Goal: Information Seeking & Learning: Learn about a topic

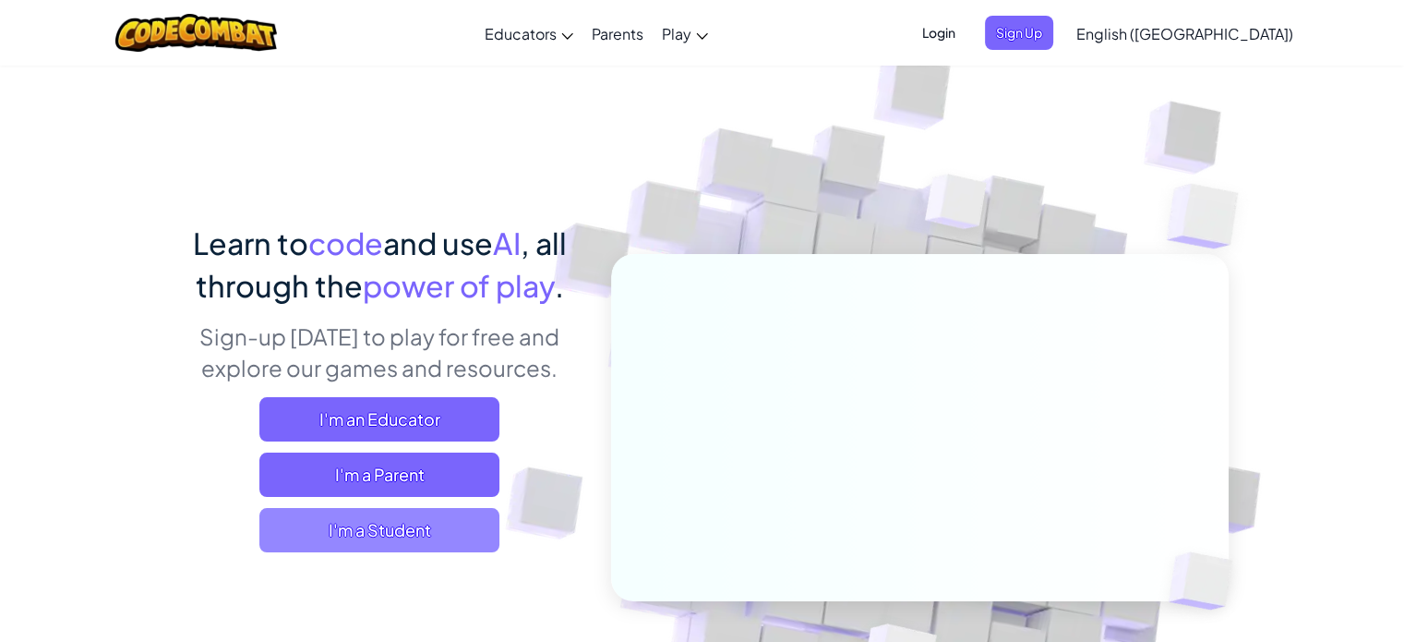
click at [469, 527] on span "I'm a Student" at bounding box center [379, 530] width 240 height 44
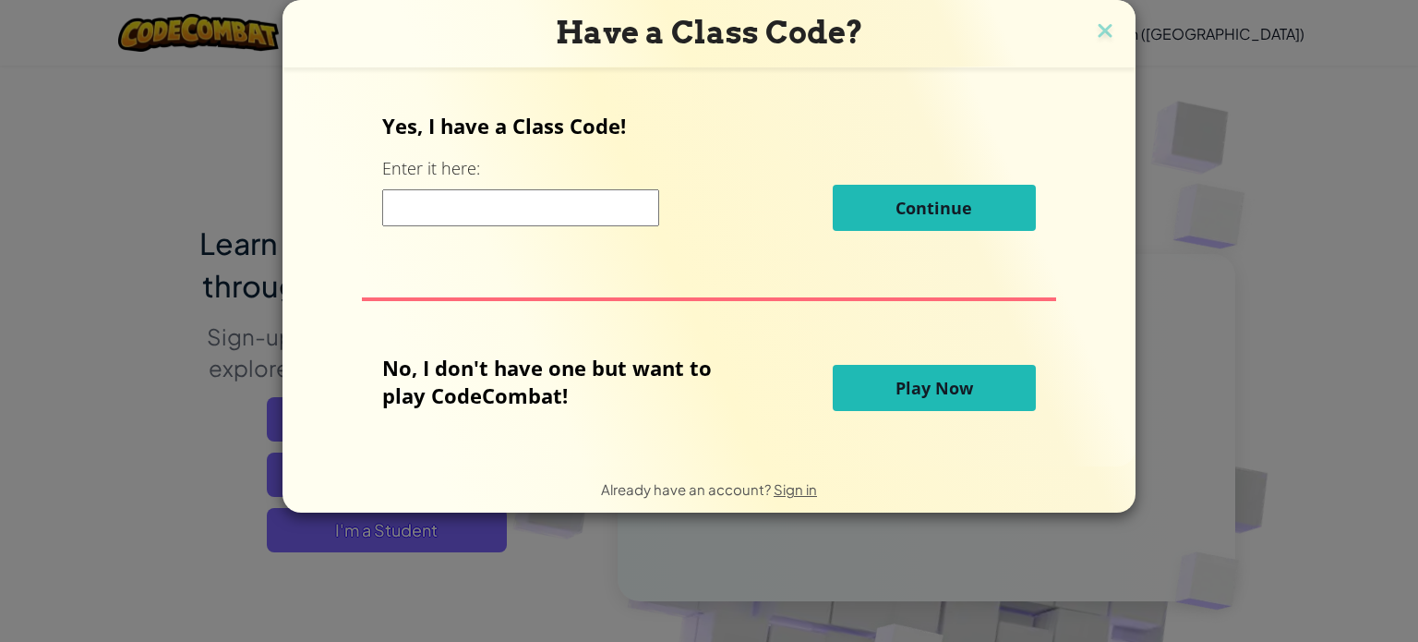
click at [897, 391] on span "Play Now" at bounding box center [935, 388] width 78 height 22
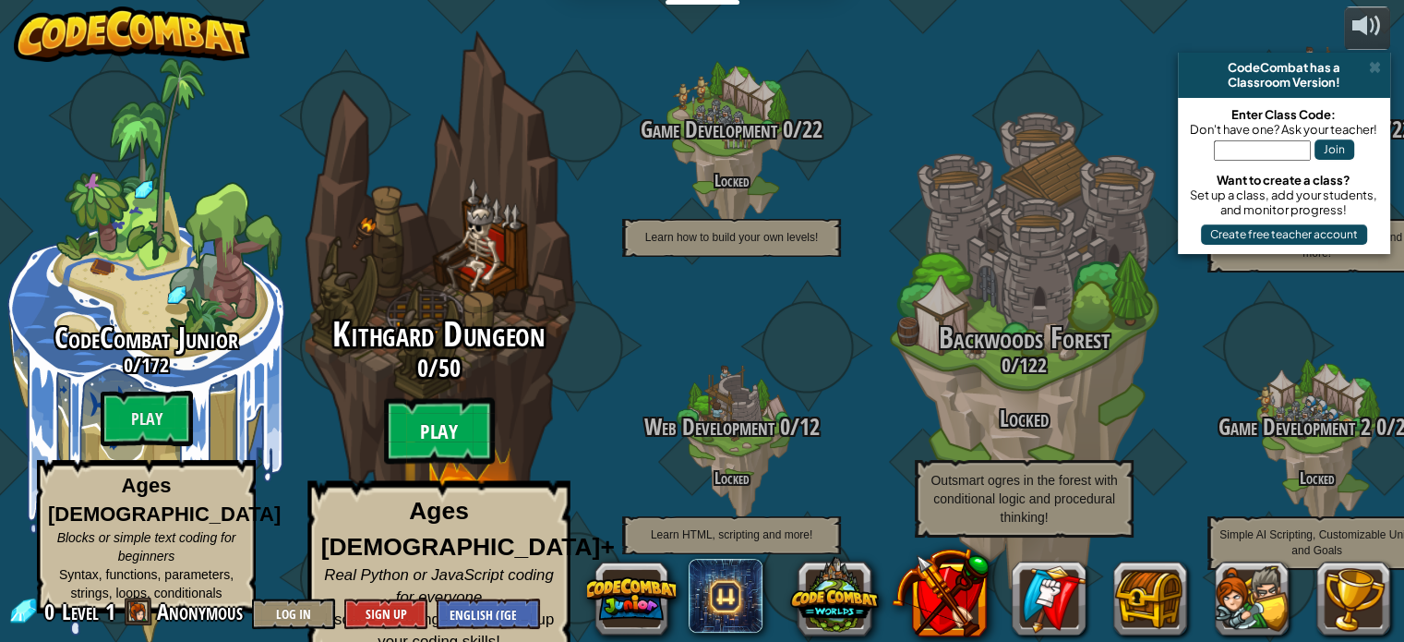
click at [441, 431] on btn "Play" at bounding box center [439, 431] width 111 height 66
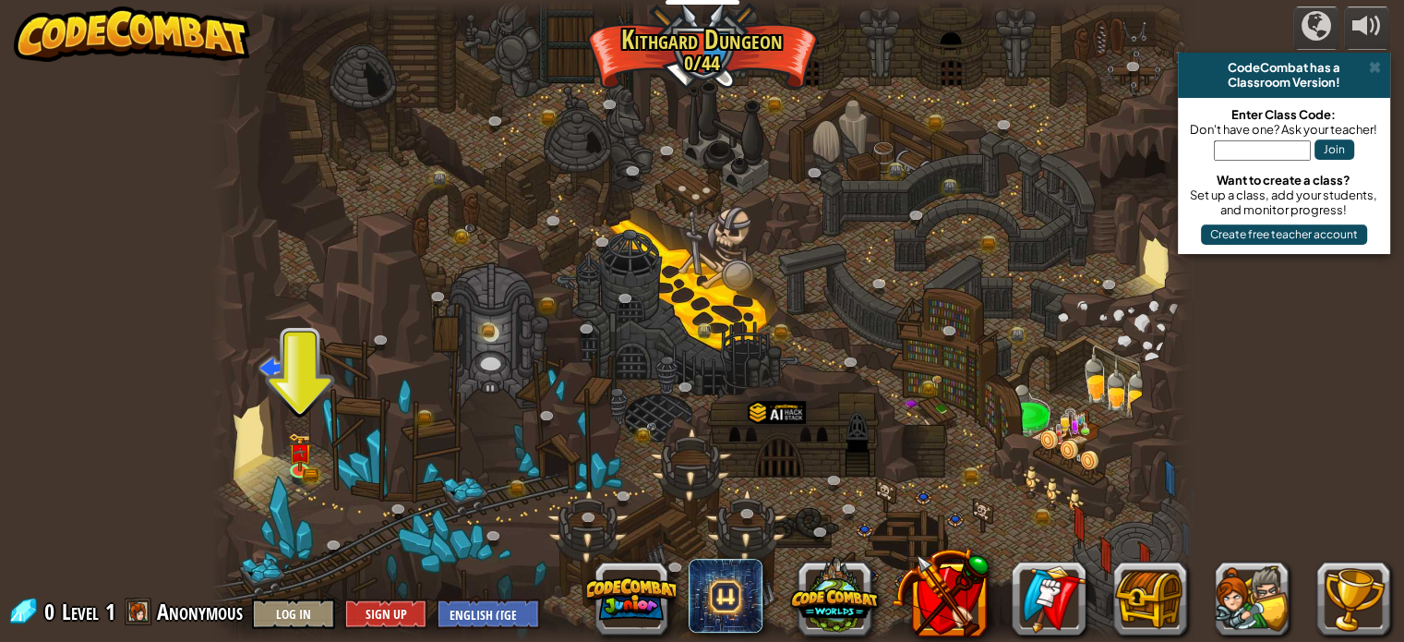
click at [315, 454] on div at bounding box center [701, 321] width 981 height 642
click at [305, 462] on img at bounding box center [300, 442] width 24 height 53
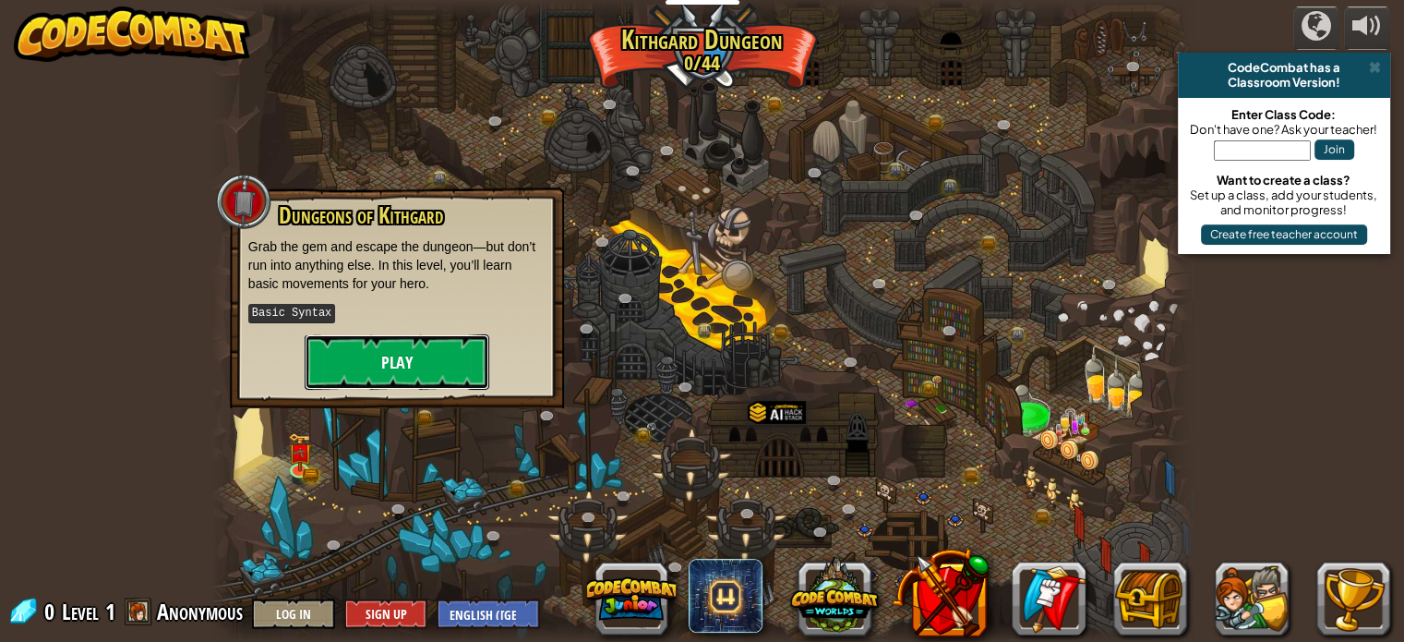
click at [452, 338] on button "Play" at bounding box center [397, 361] width 185 height 55
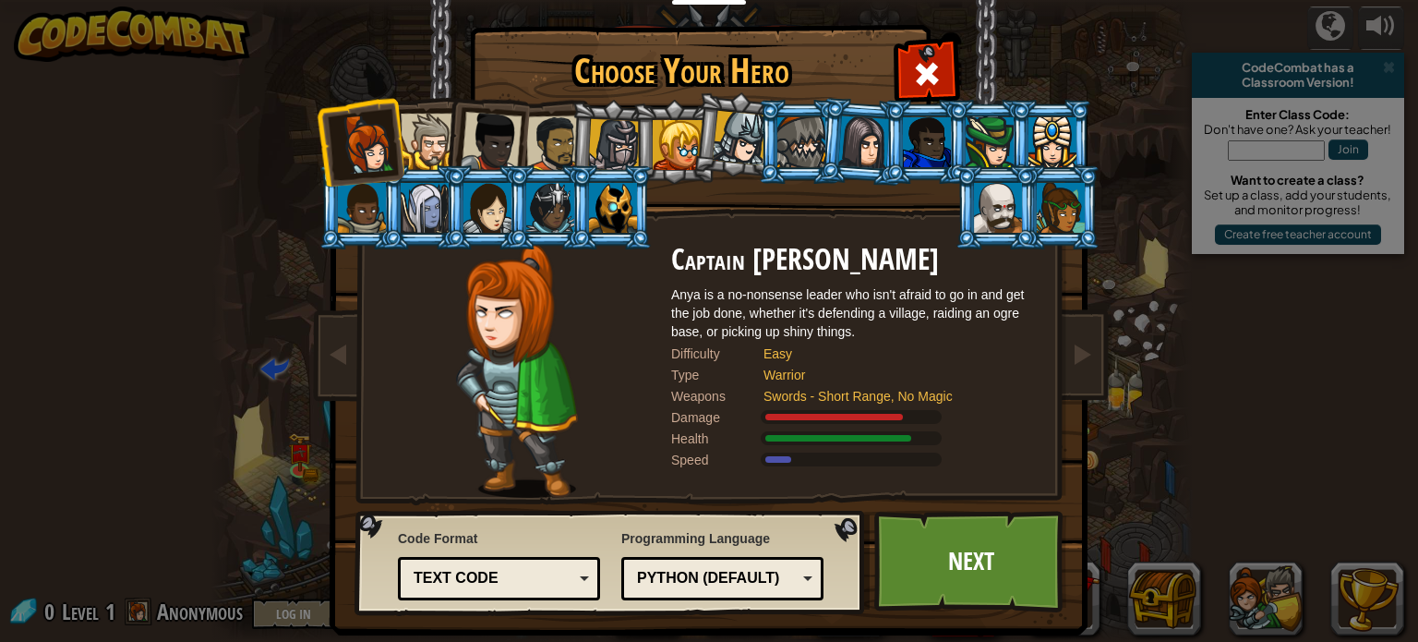
click at [419, 150] on div at bounding box center [429, 142] width 56 height 56
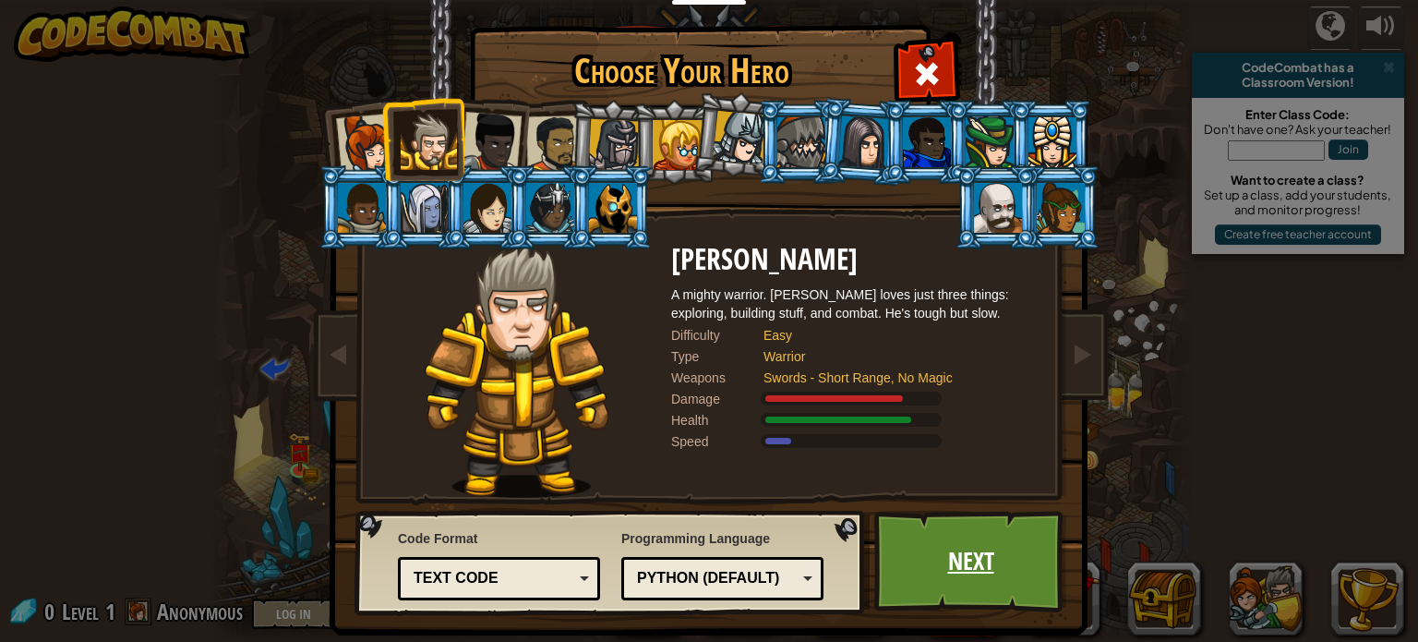
click at [994, 586] on link "Next" at bounding box center [970, 562] width 193 height 102
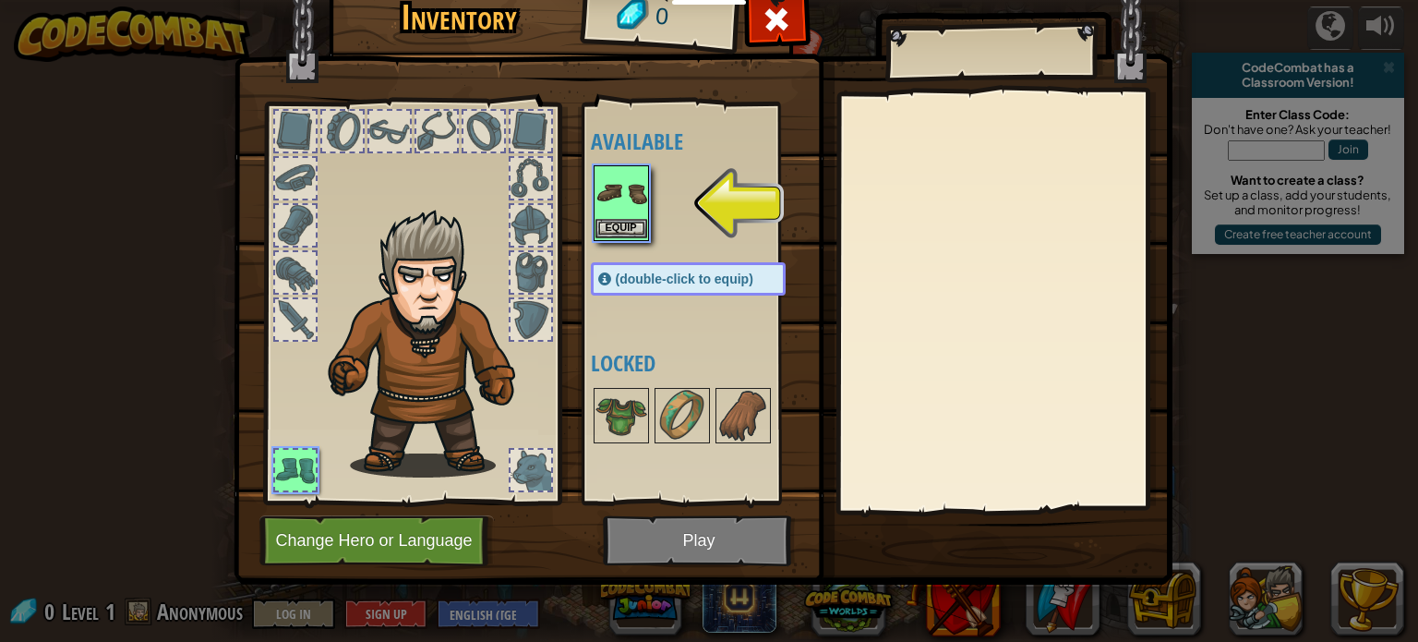
click at [619, 191] on img at bounding box center [622, 193] width 52 height 52
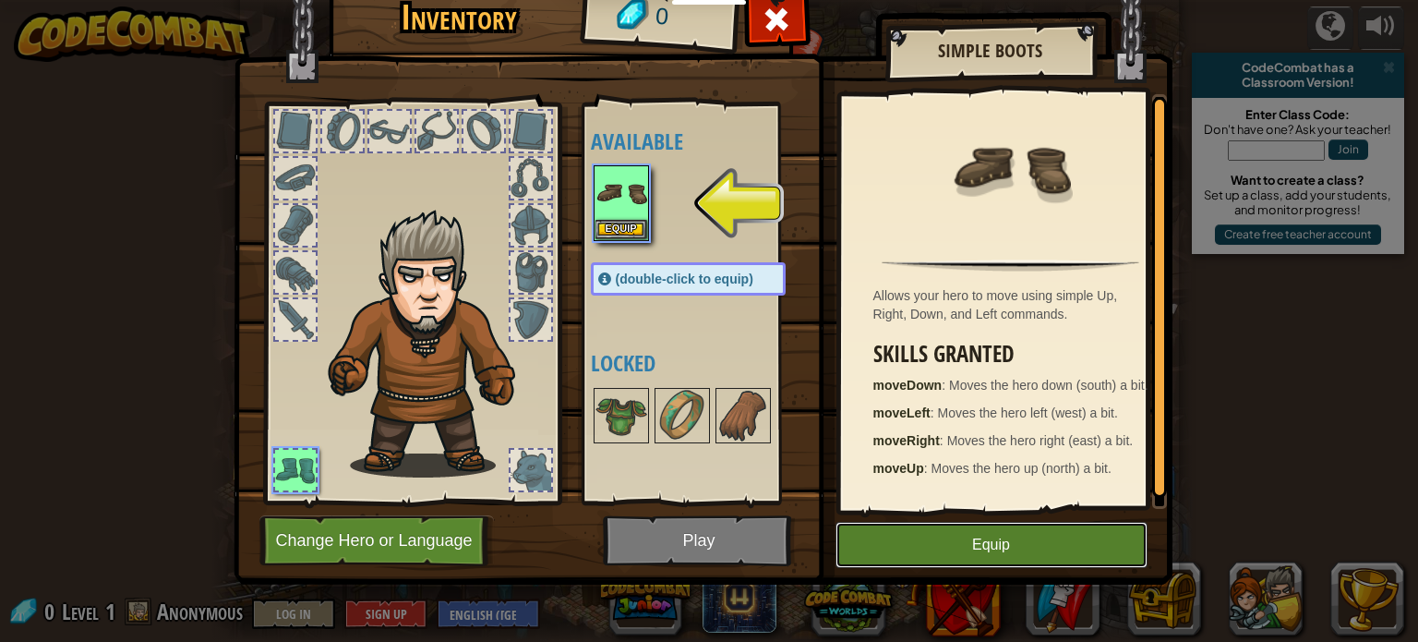
click at [928, 551] on button "Equip" at bounding box center [992, 545] width 312 height 46
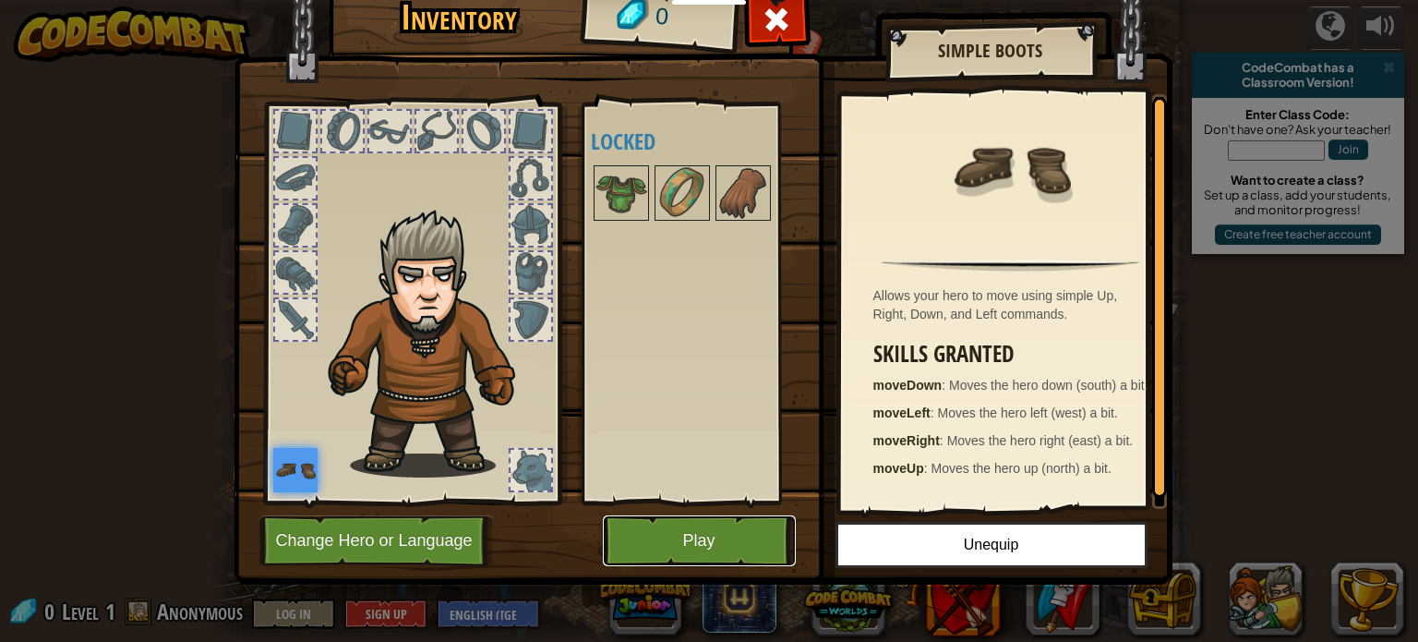
click at [669, 527] on button "Play" at bounding box center [699, 540] width 193 height 51
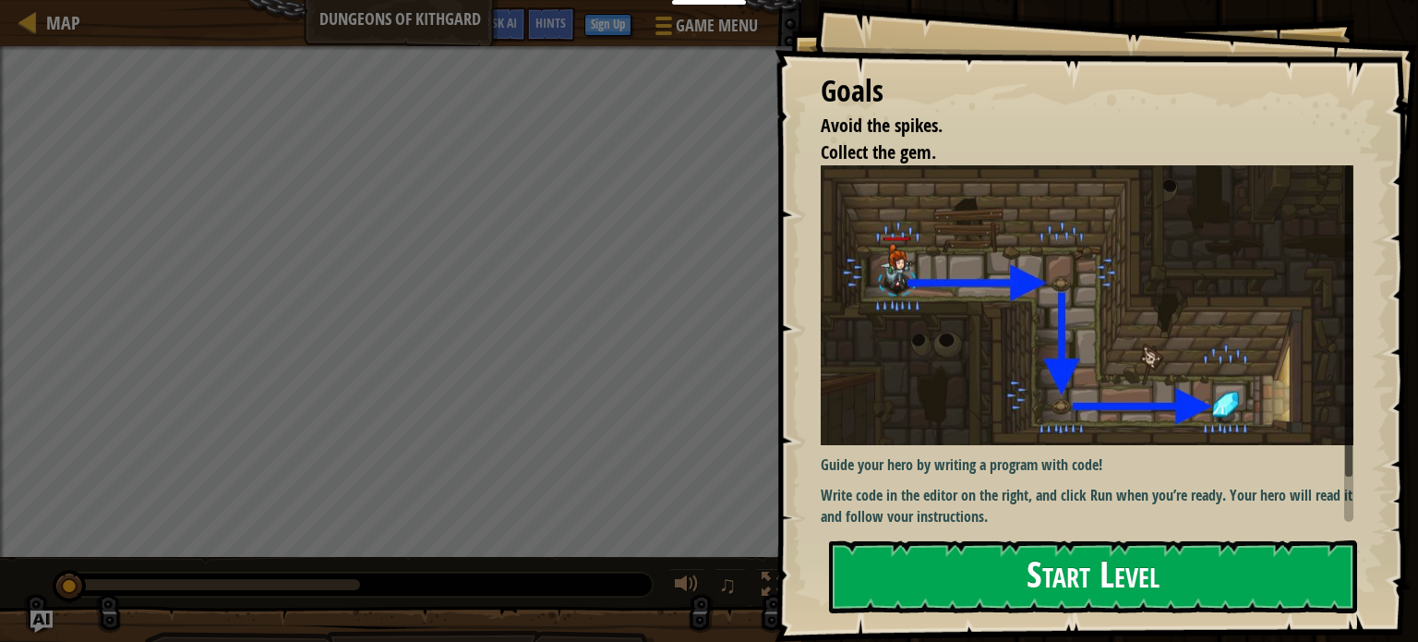
click at [953, 566] on button "Start Level" at bounding box center [1093, 576] width 528 height 73
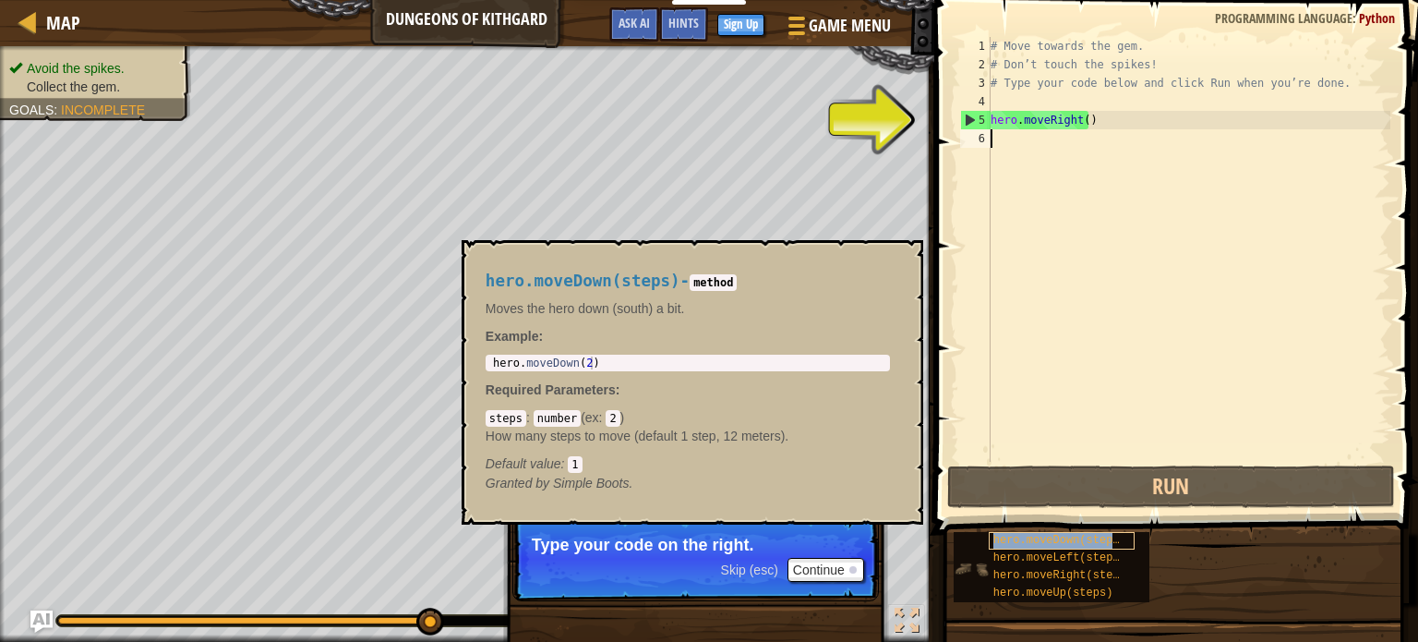
click at [1095, 539] on span "hero.moveDown(steps)" at bounding box center [1059, 540] width 133 height 13
drag, startPoint x: 1091, startPoint y: 536, endPoint x: 1079, endPoint y: 232, distance: 304.0
drag, startPoint x: 1079, startPoint y: 232, endPoint x: 1012, endPoint y: 138, distance: 115.8
click at [1012, 138] on div "# Move towards the gem. # Don’t touch the spikes! # Type your code below and cl…" at bounding box center [1188, 268] width 403 height 462
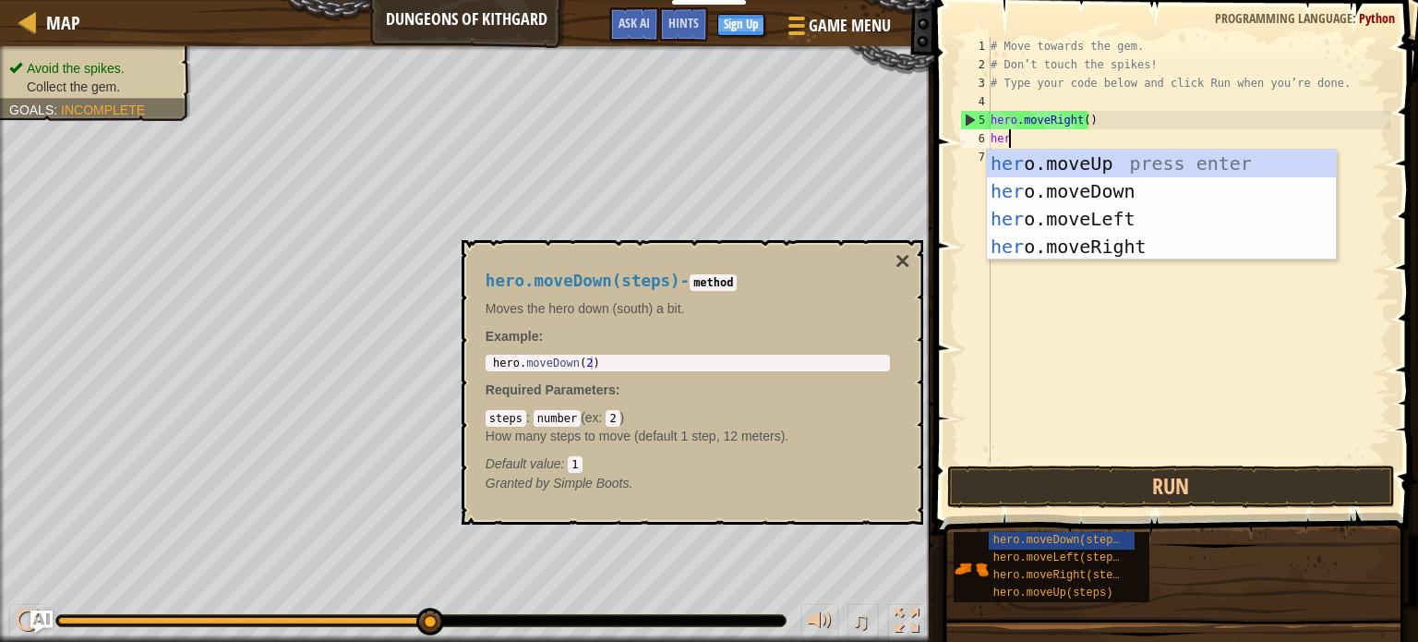
type textarea "hero"
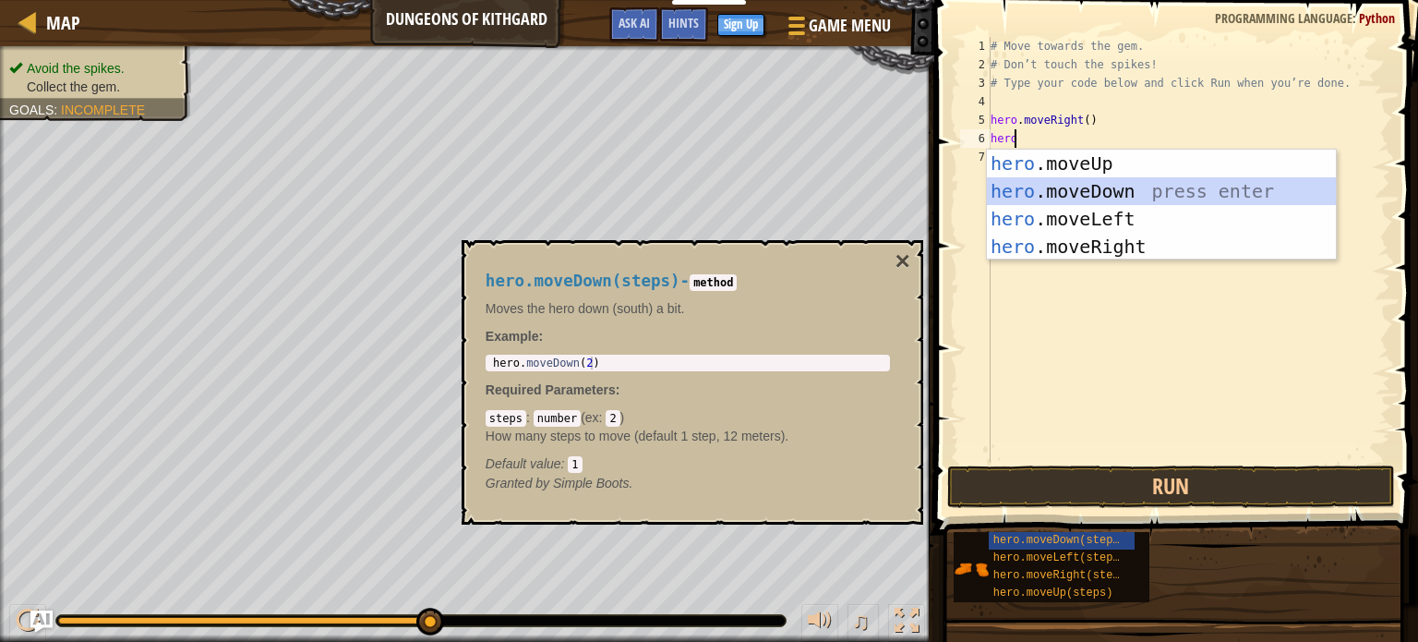
click at [1089, 187] on div "hero .moveUp press enter hero .moveDown press enter hero .moveLeft press enter …" at bounding box center [1161, 233] width 349 height 166
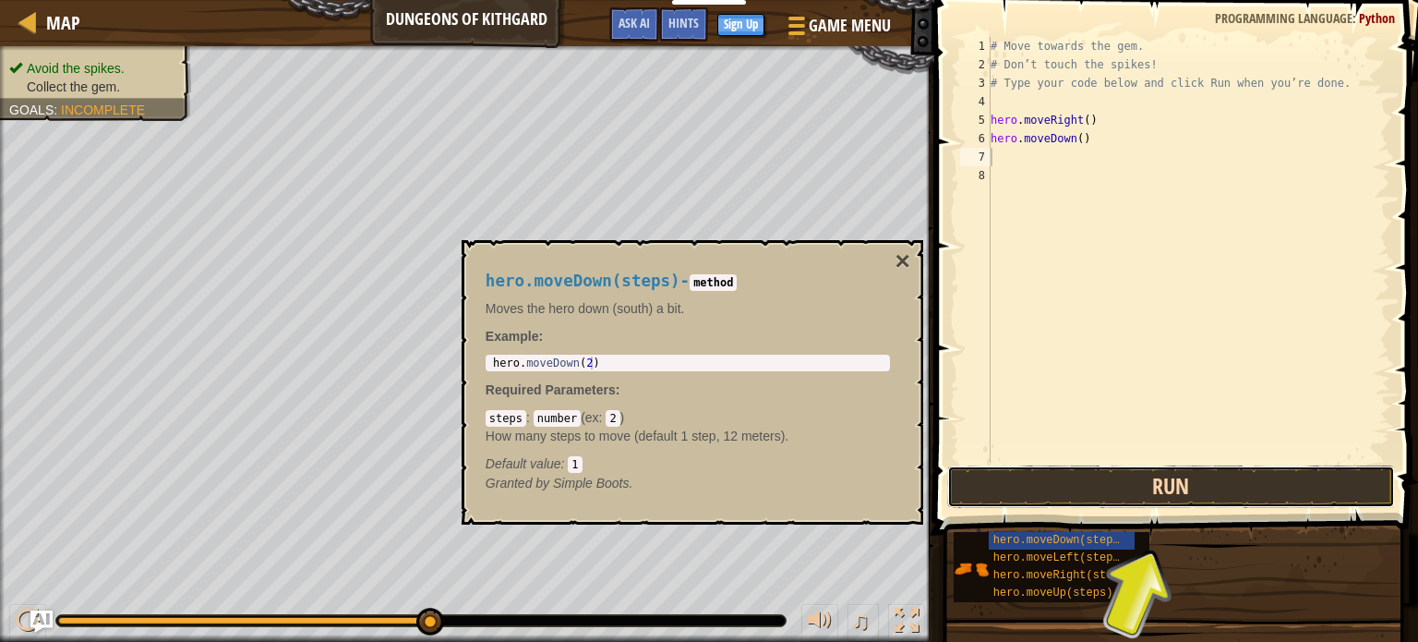
click at [1016, 475] on button "Run" at bounding box center [1171, 486] width 448 height 42
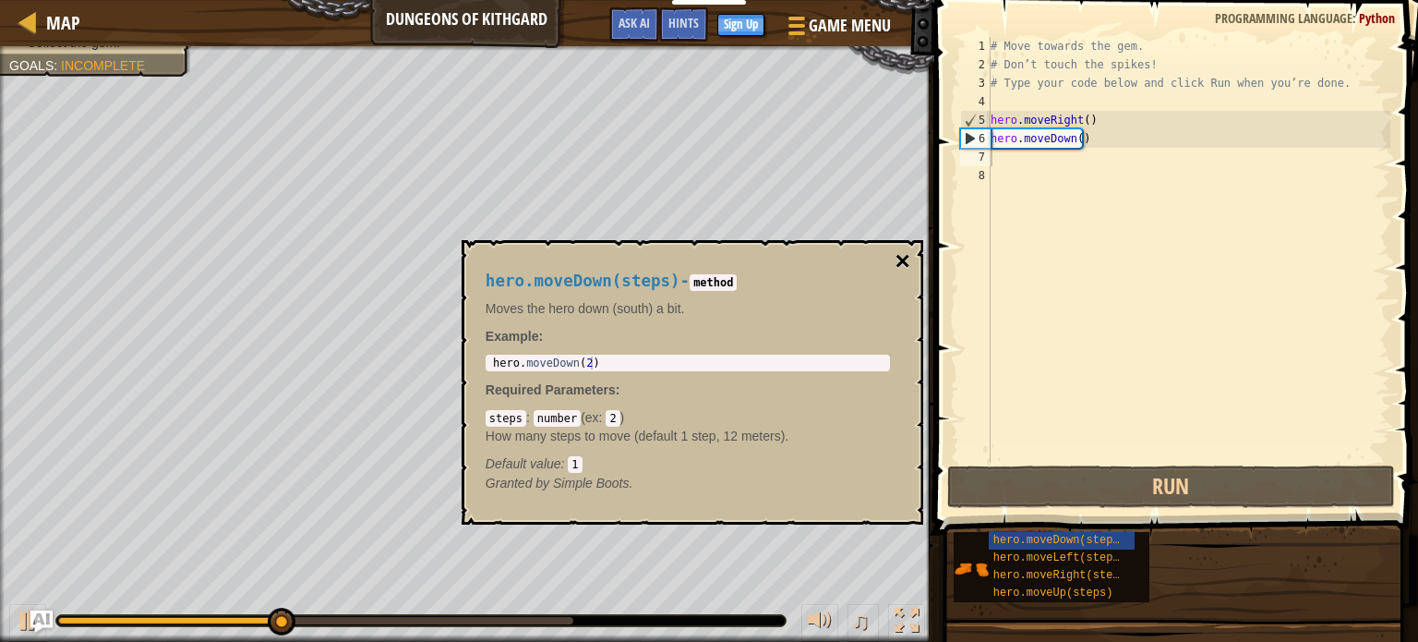
click at [901, 257] on button "×" at bounding box center [903, 261] width 15 height 26
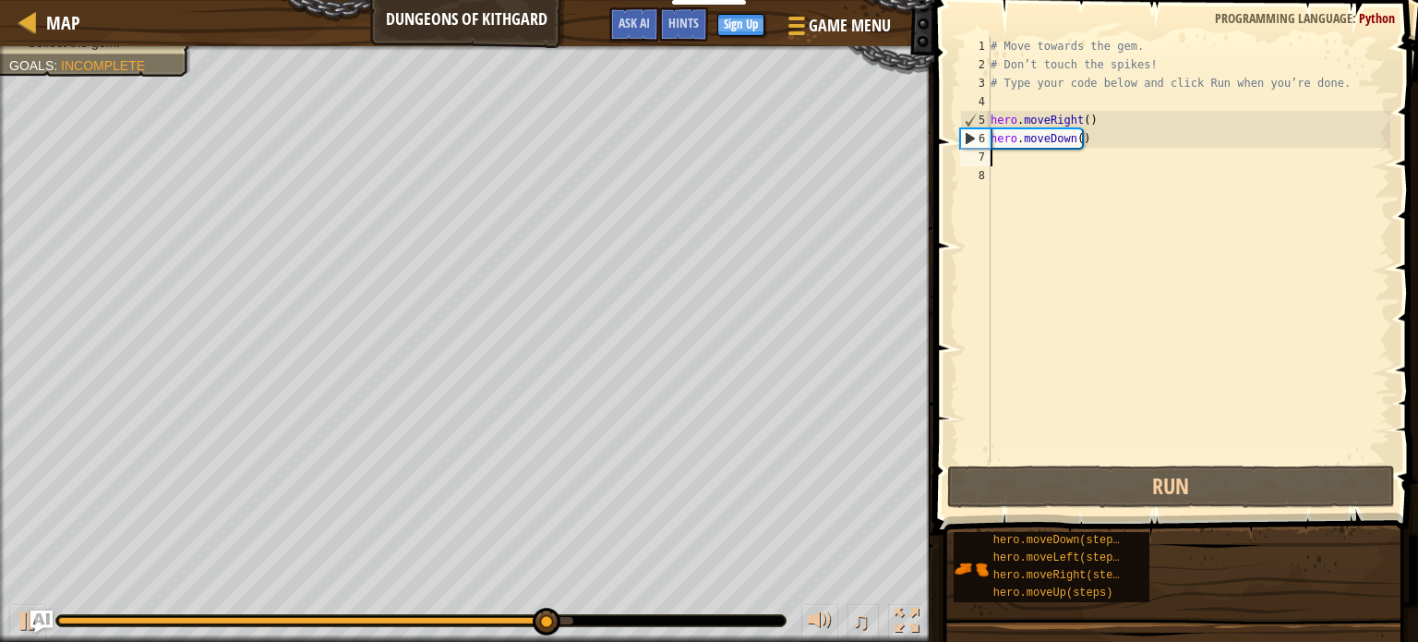
click at [997, 163] on div "# Move towards the gem. # Don’t touch the spikes! # Type your code below and cl…" at bounding box center [1188, 268] width 403 height 462
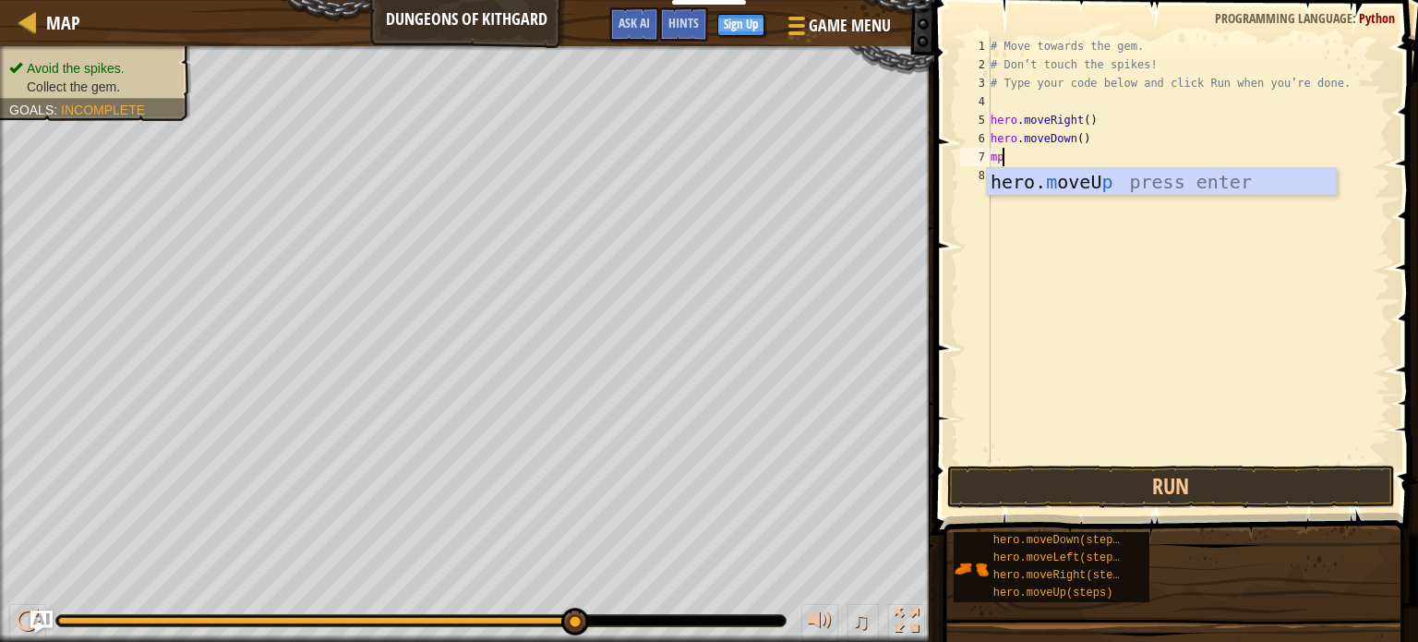
type textarea "m"
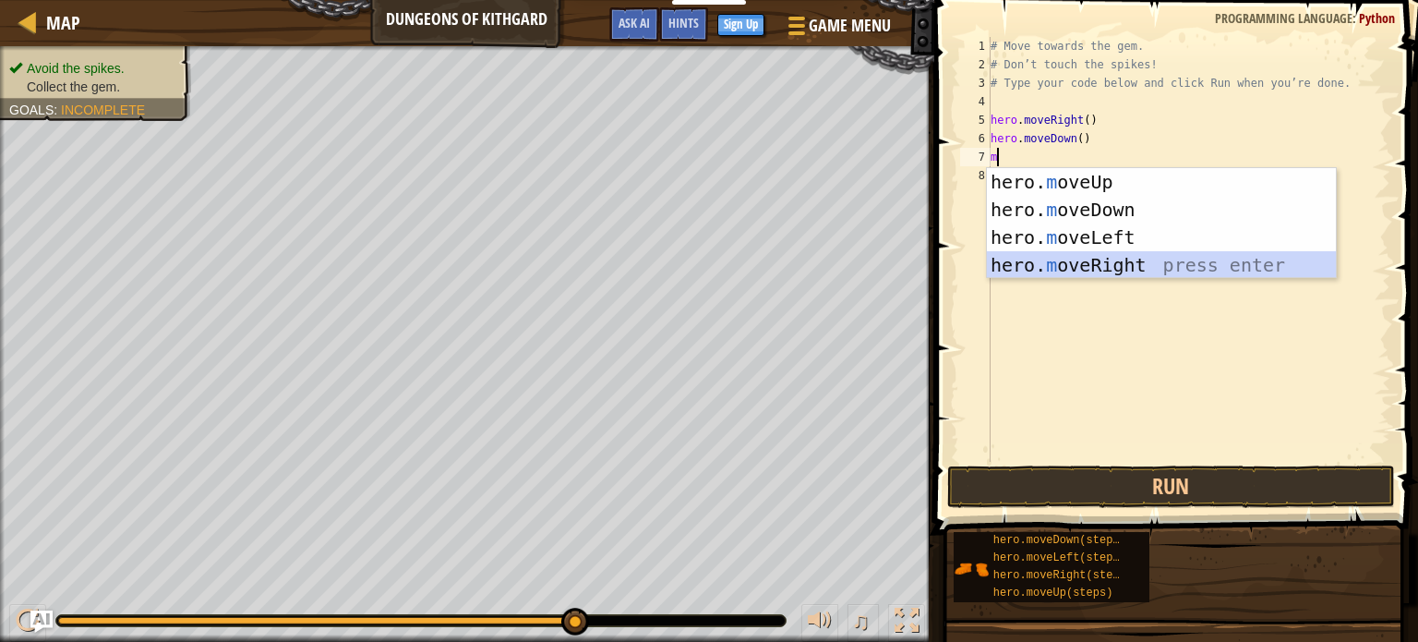
click at [1140, 254] on div "hero. m oveUp press enter hero. m oveDown press enter hero. m oveLeft press ent…" at bounding box center [1161, 251] width 349 height 166
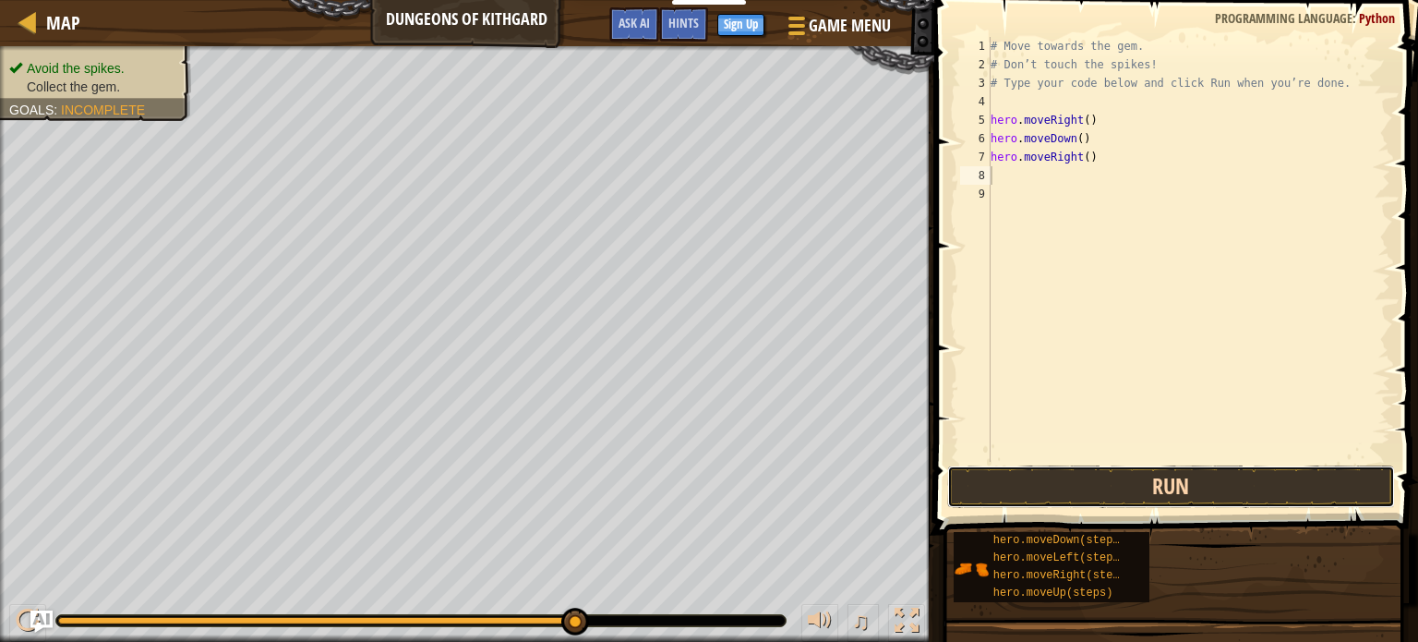
click at [1197, 490] on button "Run" at bounding box center [1171, 486] width 448 height 42
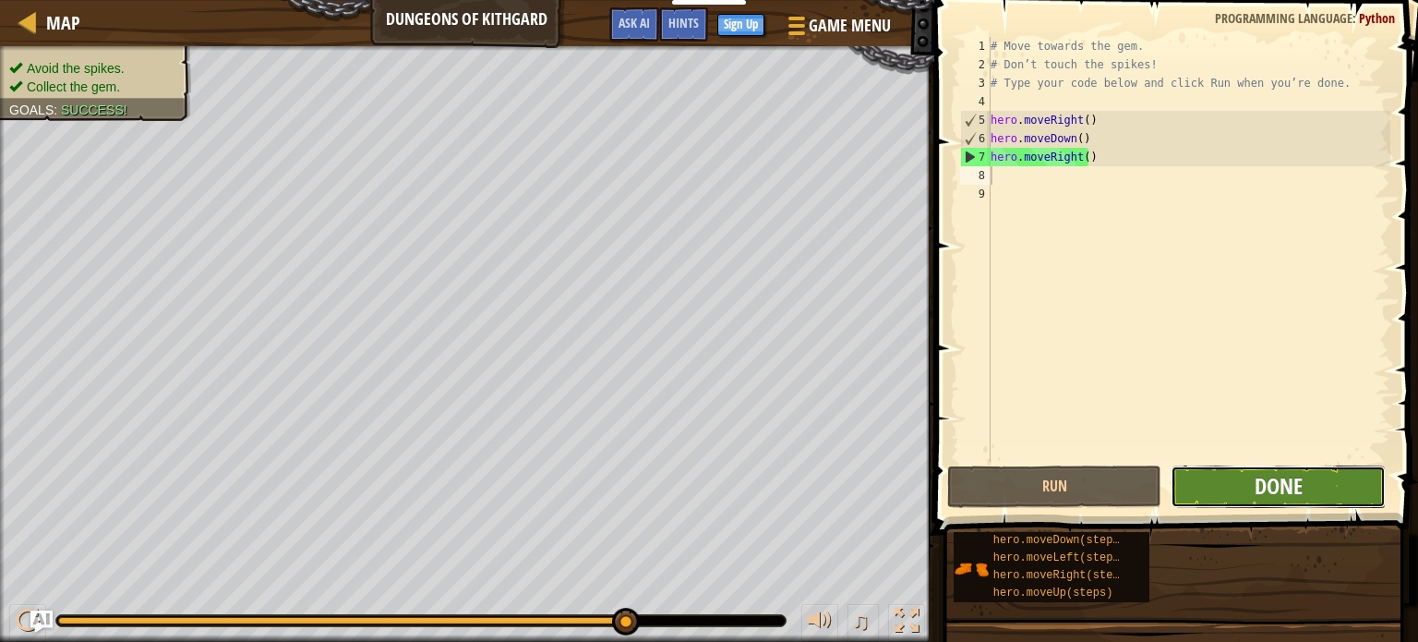
click at [1281, 498] on span "Done" at bounding box center [1279, 486] width 48 height 30
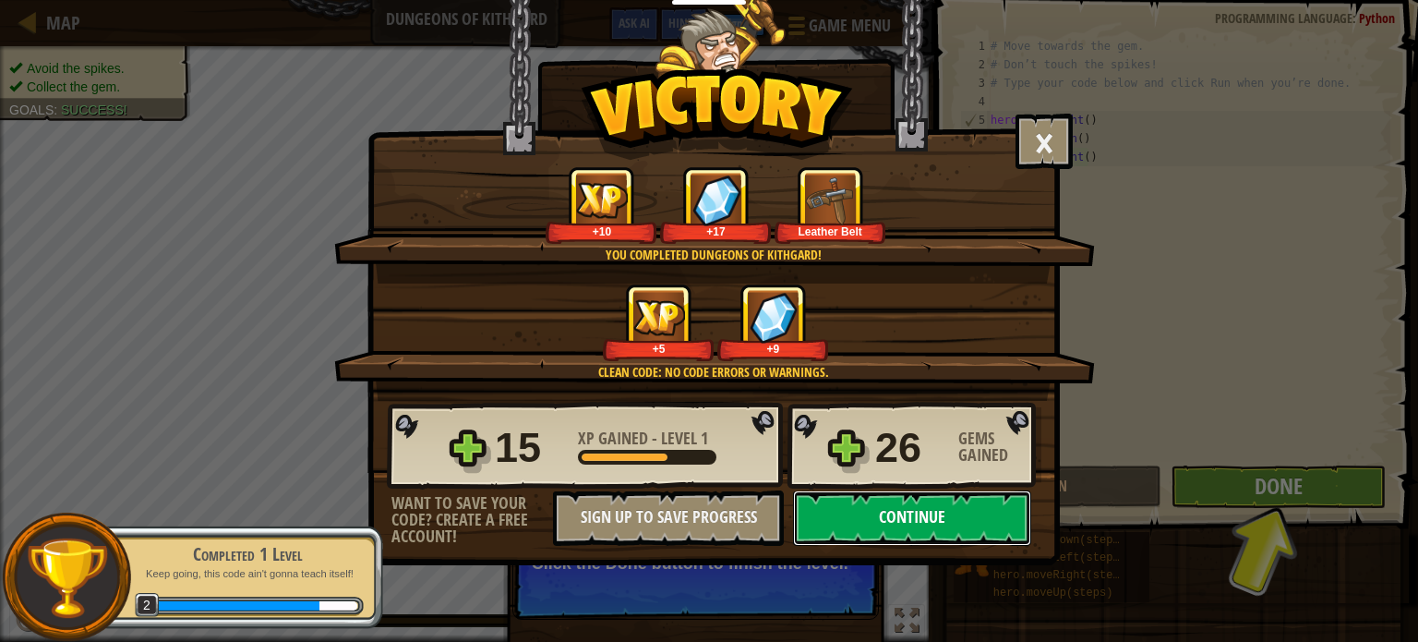
click at [979, 515] on button "Continue" at bounding box center [912, 517] width 238 height 55
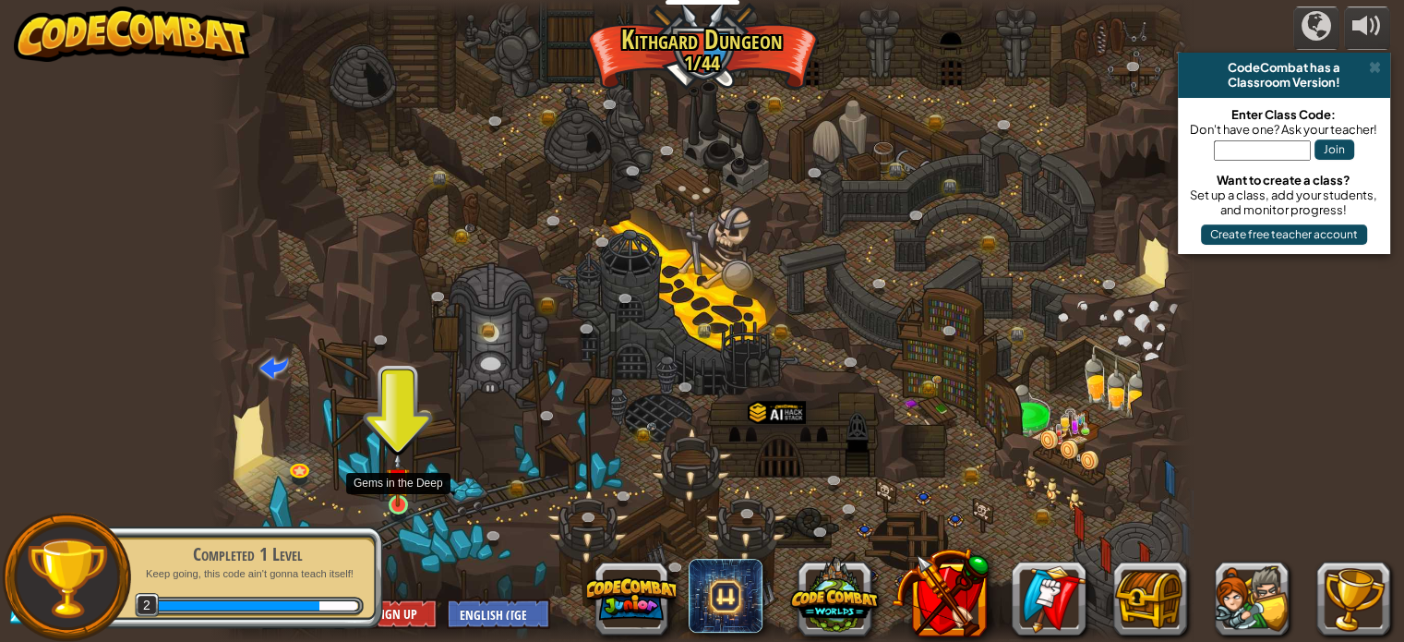
click at [391, 494] on img at bounding box center [398, 478] width 24 height 55
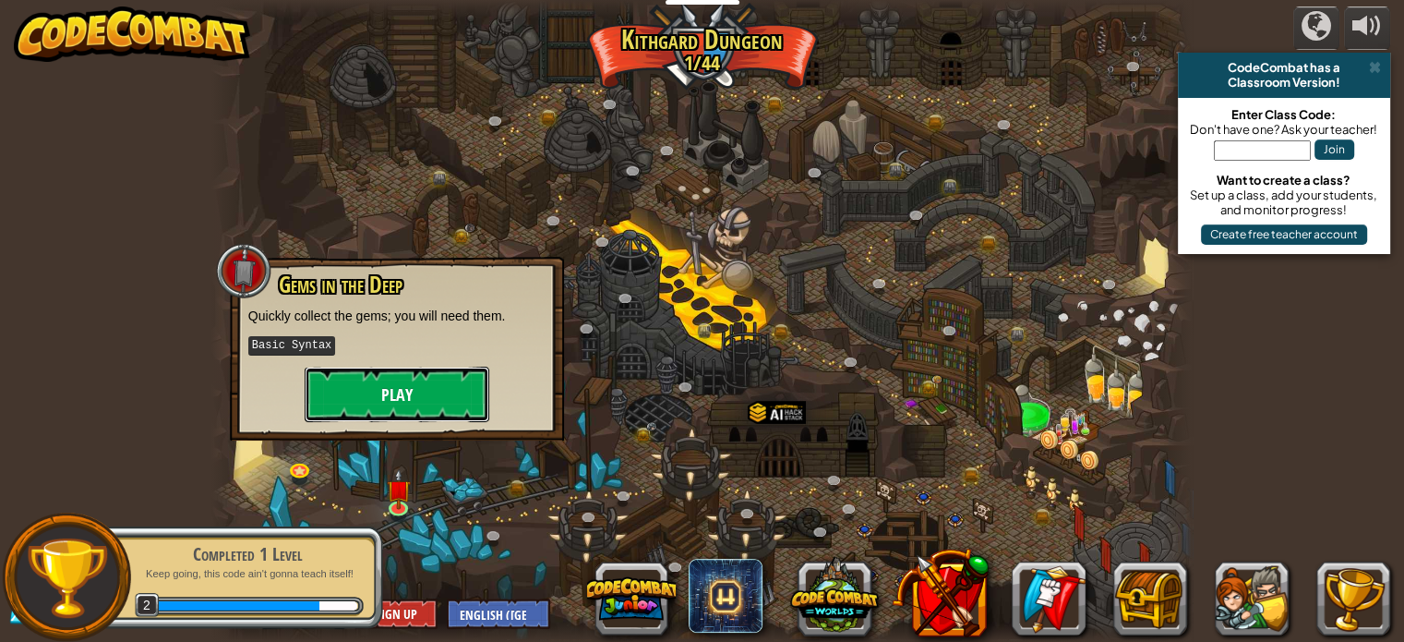
click at [329, 398] on button "Play" at bounding box center [397, 394] width 185 height 55
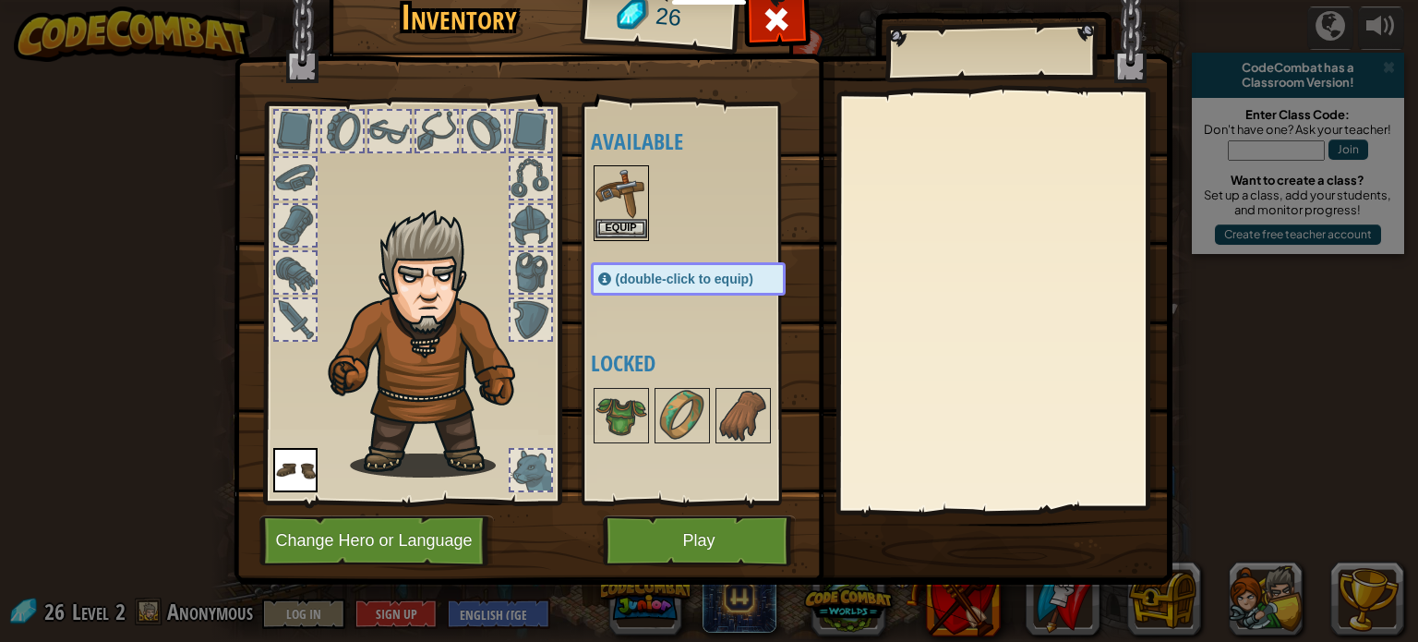
click at [613, 212] on img at bounding box center [622, 193] width 52 height 52
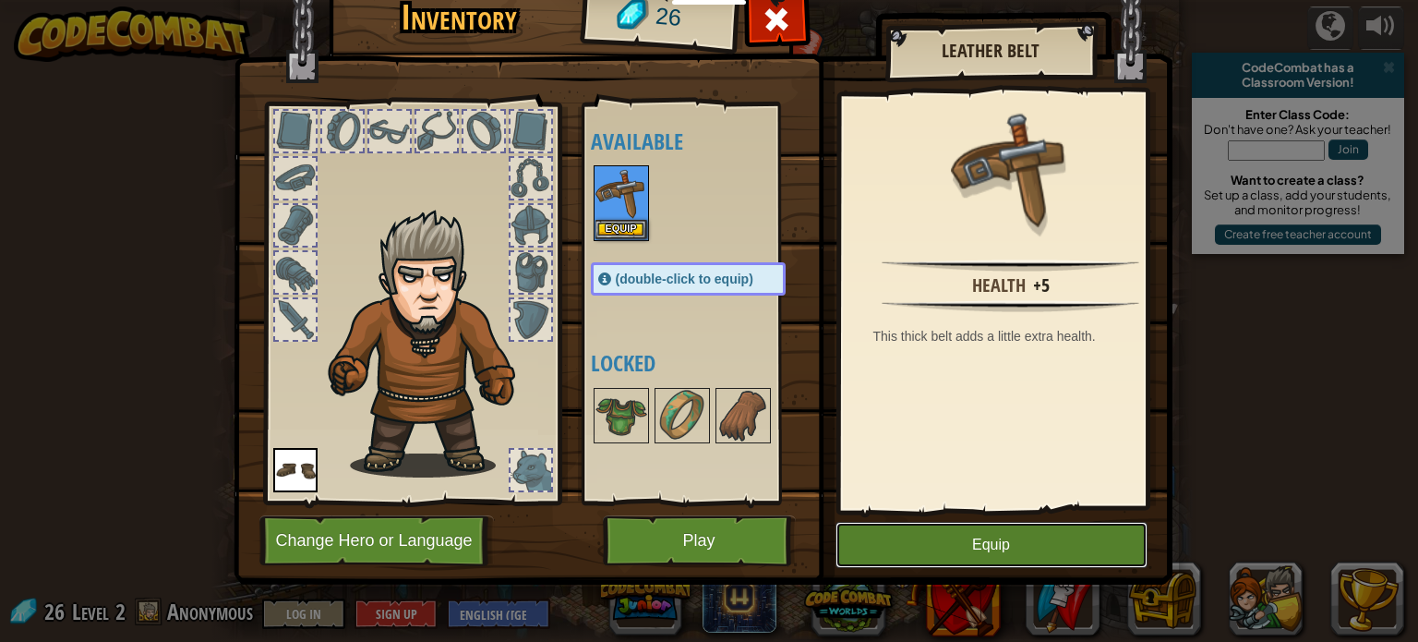
click at [901, 548] on button "Equip" at bounding box center [992, 545] width 312 height 46
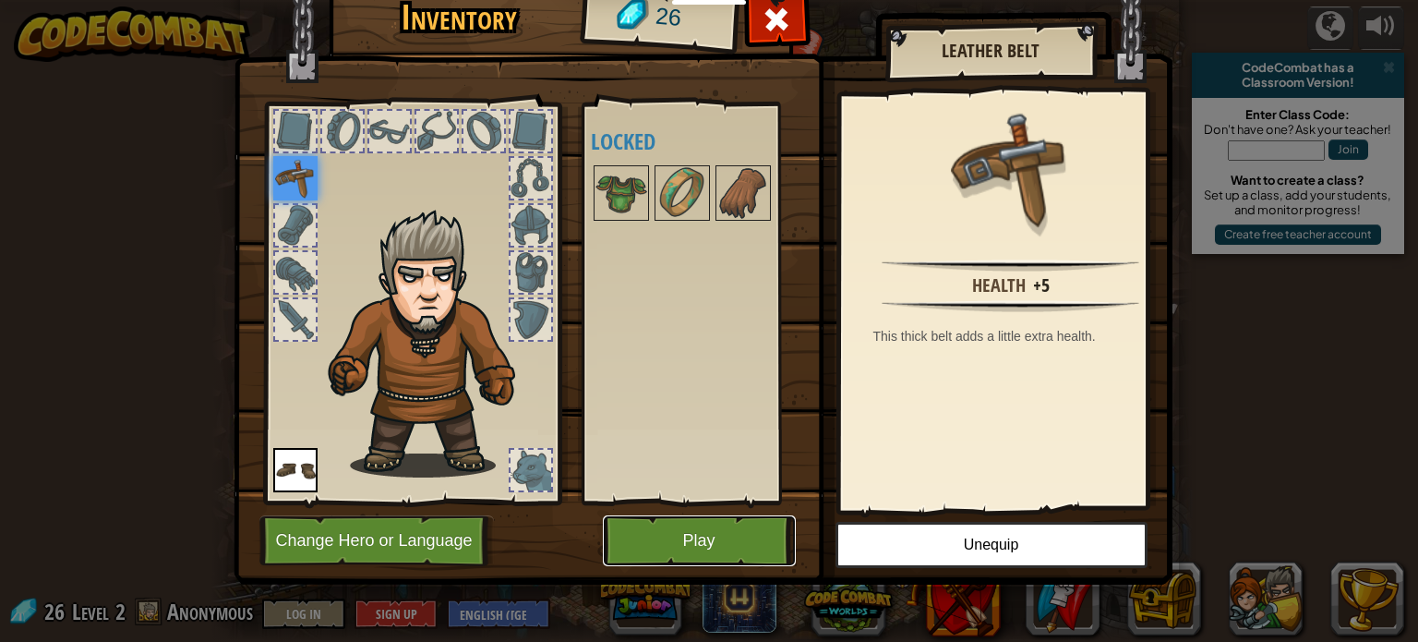
click at [708, 542] on button "Play" at bounding box center [699, 540] width 193 height 51
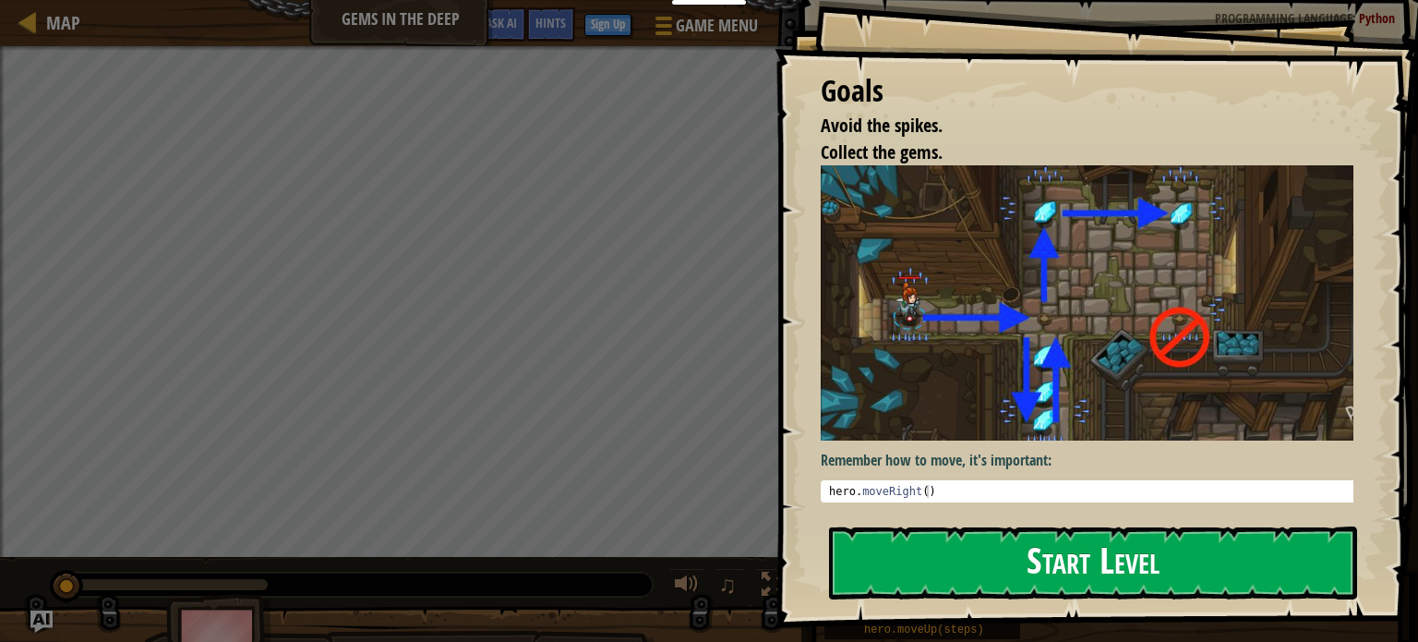
click at [1002, 576] on button "Start Level" at bounding box center [1093, 562] width 528 height 73
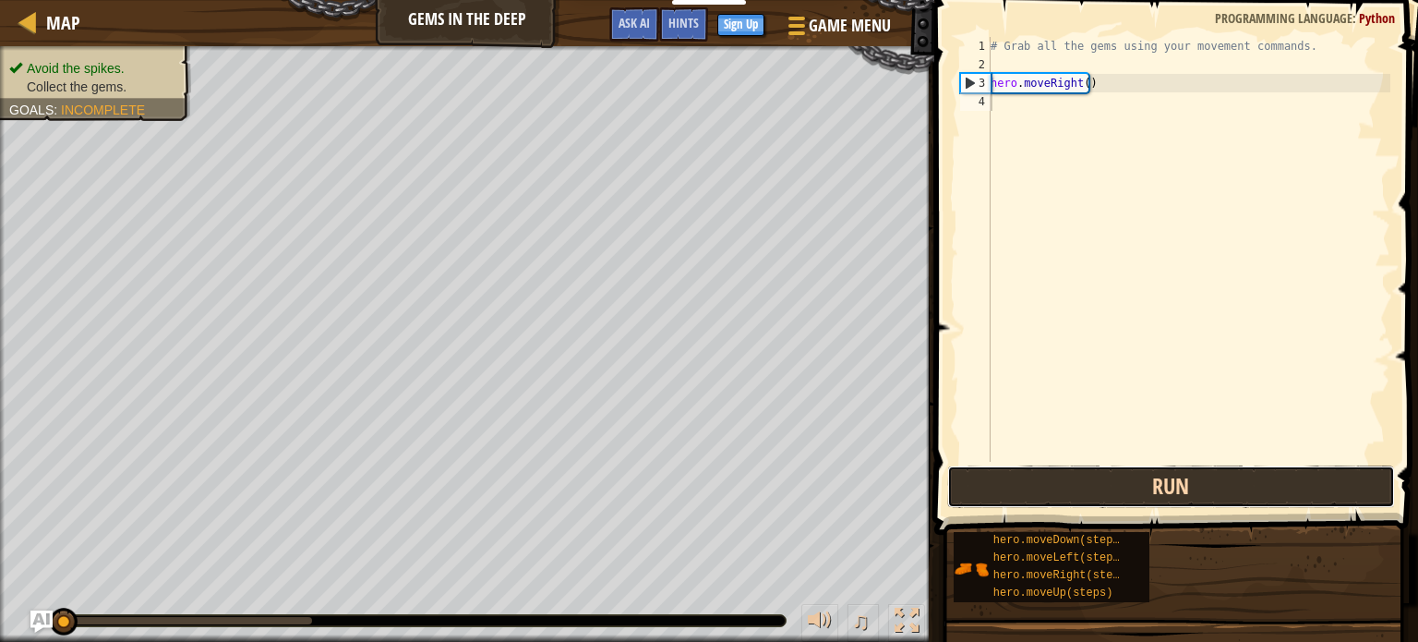
click at [1144, 487] on button "Run" at bounding box center [1171, 486] width 448 height 42
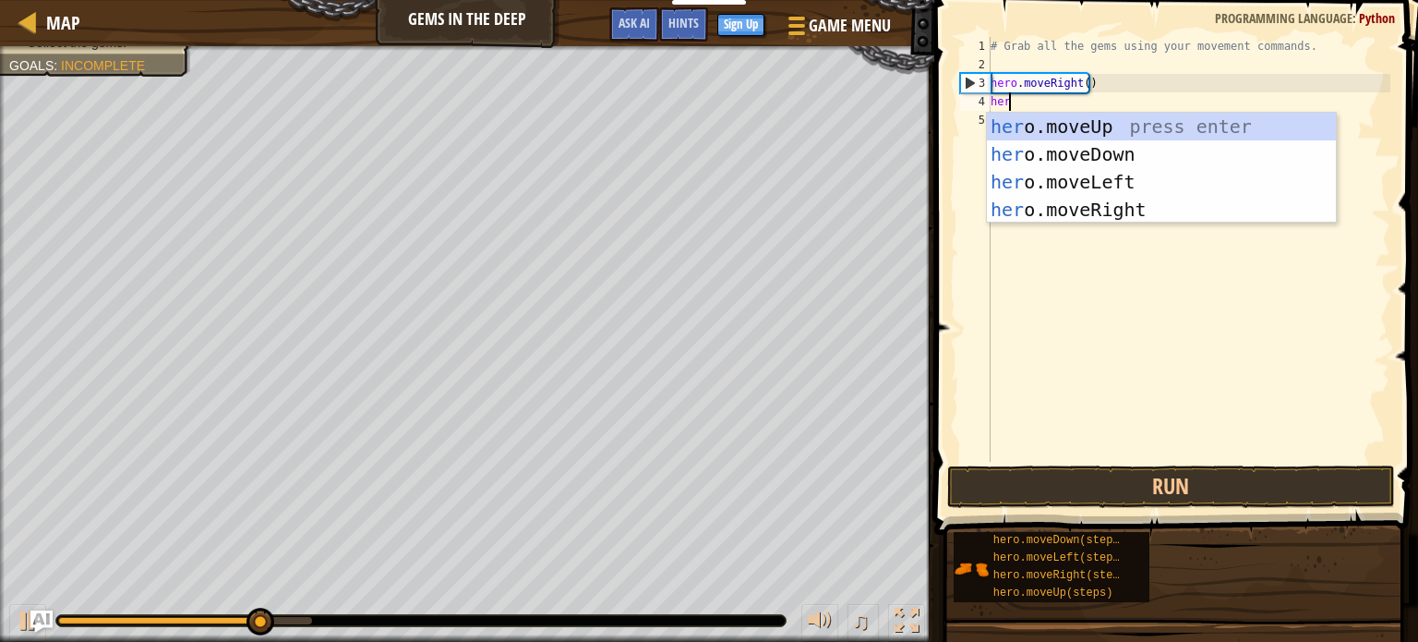
type textarea "hero"
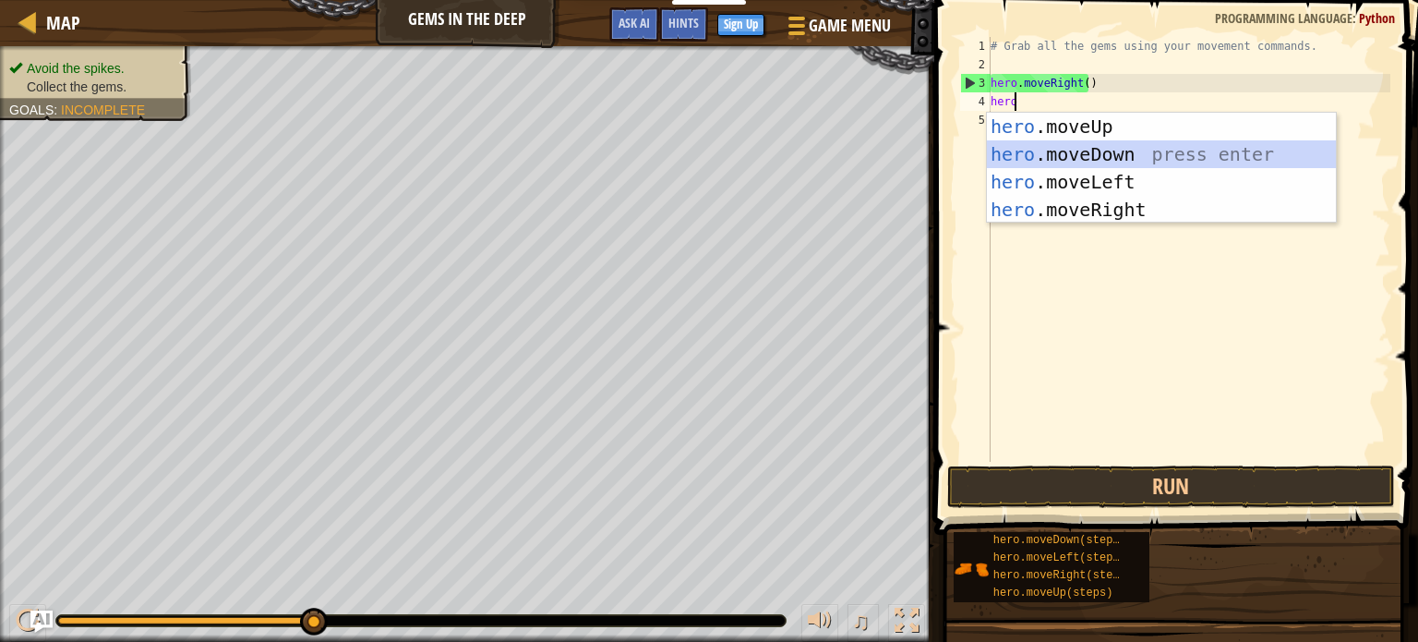
click at [1137, 156] on div "hero .moveUp press enter hero .moveDown press enter hero .moveLeft press enter …" at bounding box center [1161, 196] width 349 height 166
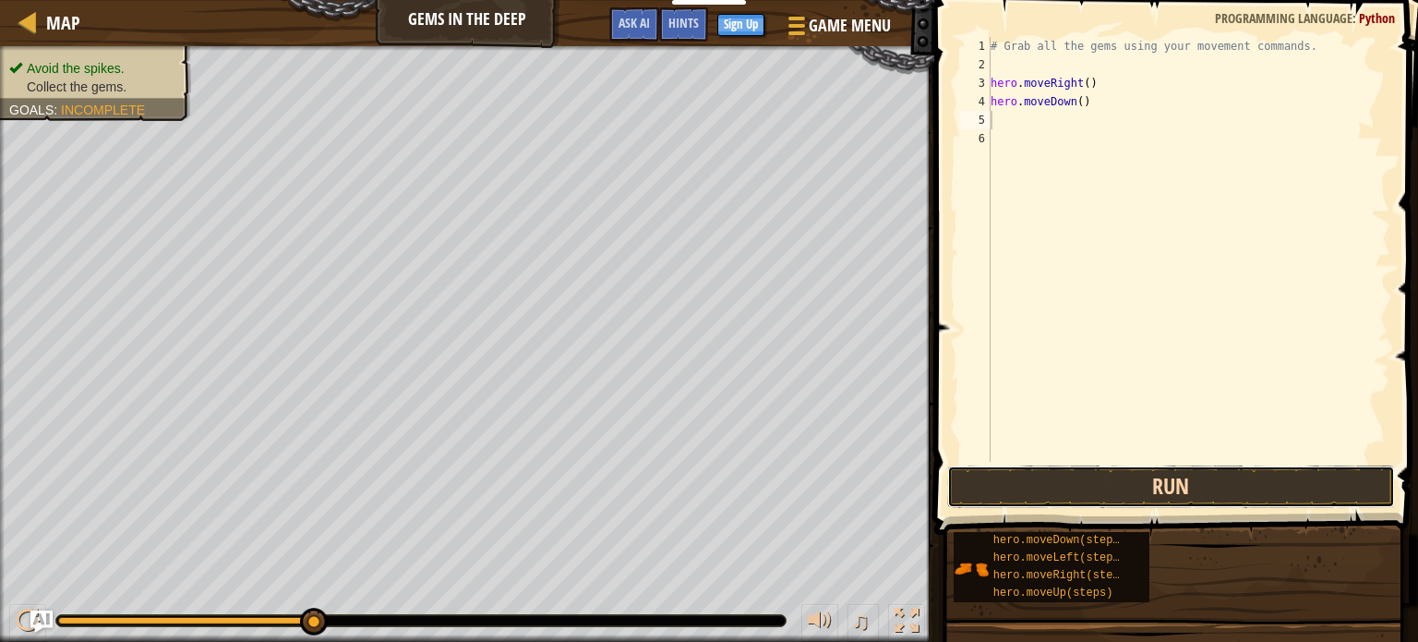
click at [1122, 475] on button "Run" at bounding box center [1171, 486] width 448 height 42
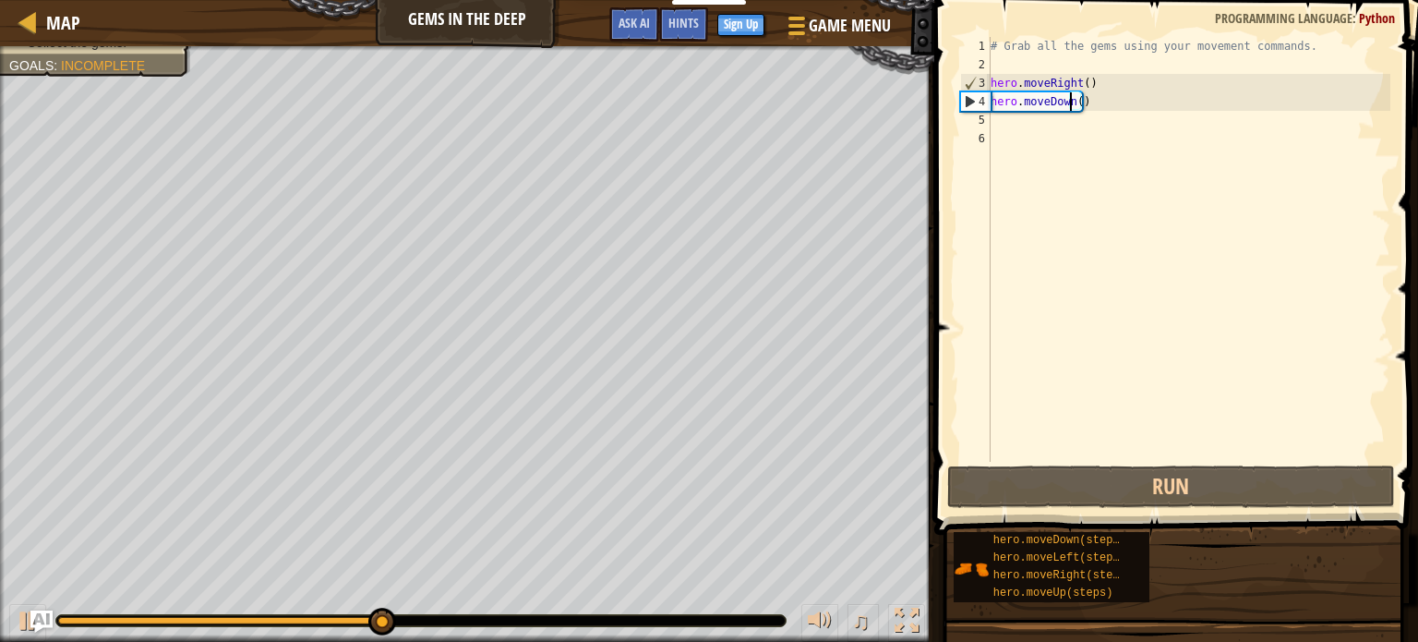
click at [1067, 101] on div "# Grab all the gems using your movement commands. hero . moveRight ( ) hero . m…" at bounding box center [1188, 268] width 403 height 462
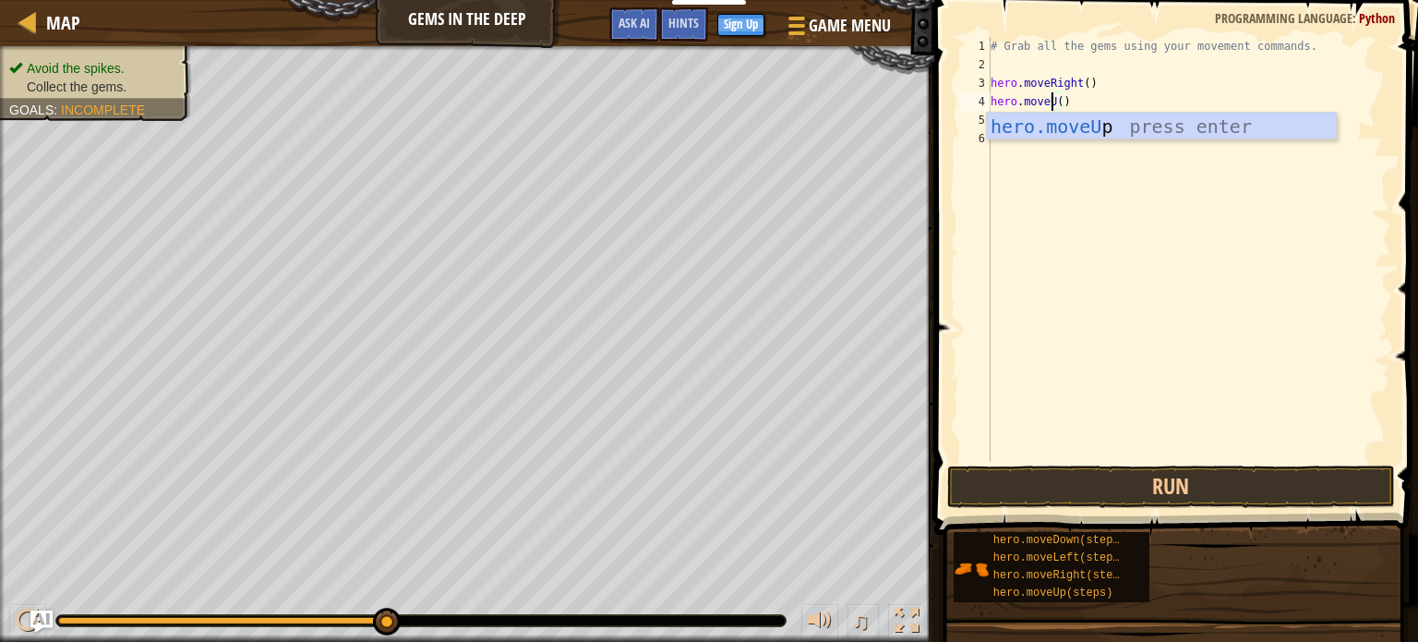
scroll to position [8, 5]
click at [1098, 125] on div "hero.moveUp press enter" at bounding box center [1161, 154] width 349 height 83
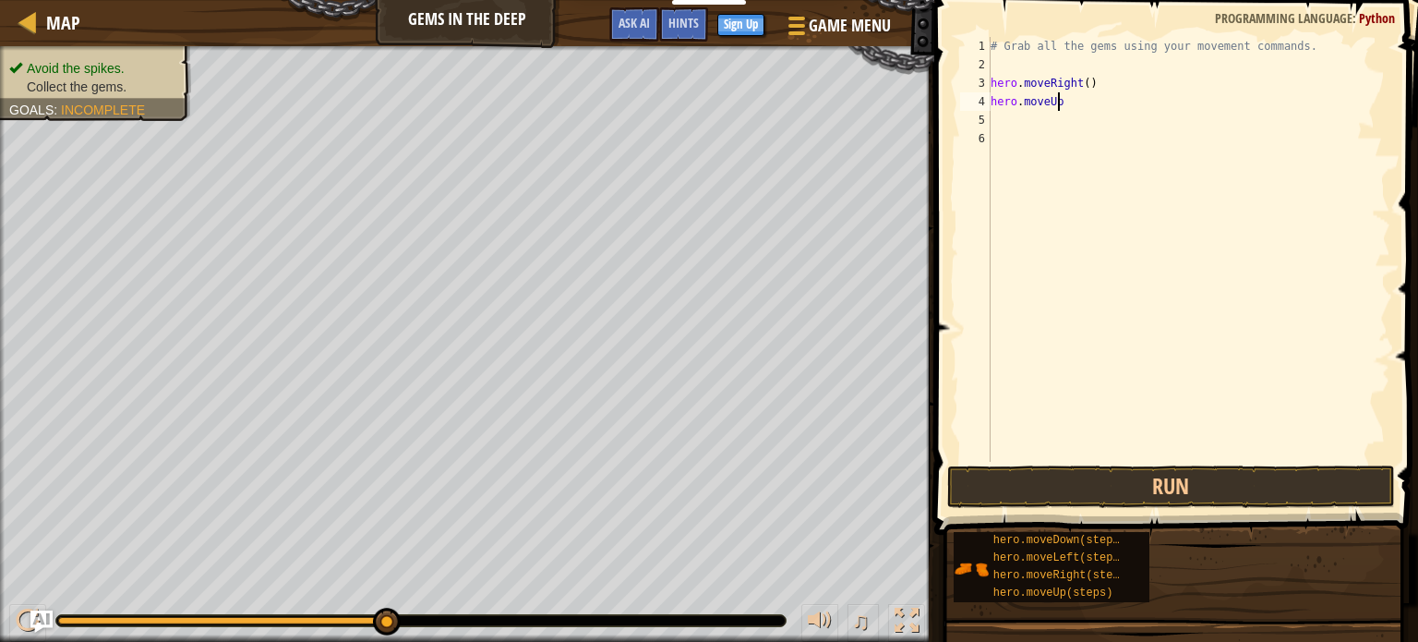
scroll to position [8, 4]
click at [1032, 472] on button "Run" at bounding box center [1171, 486] width 448 height 42
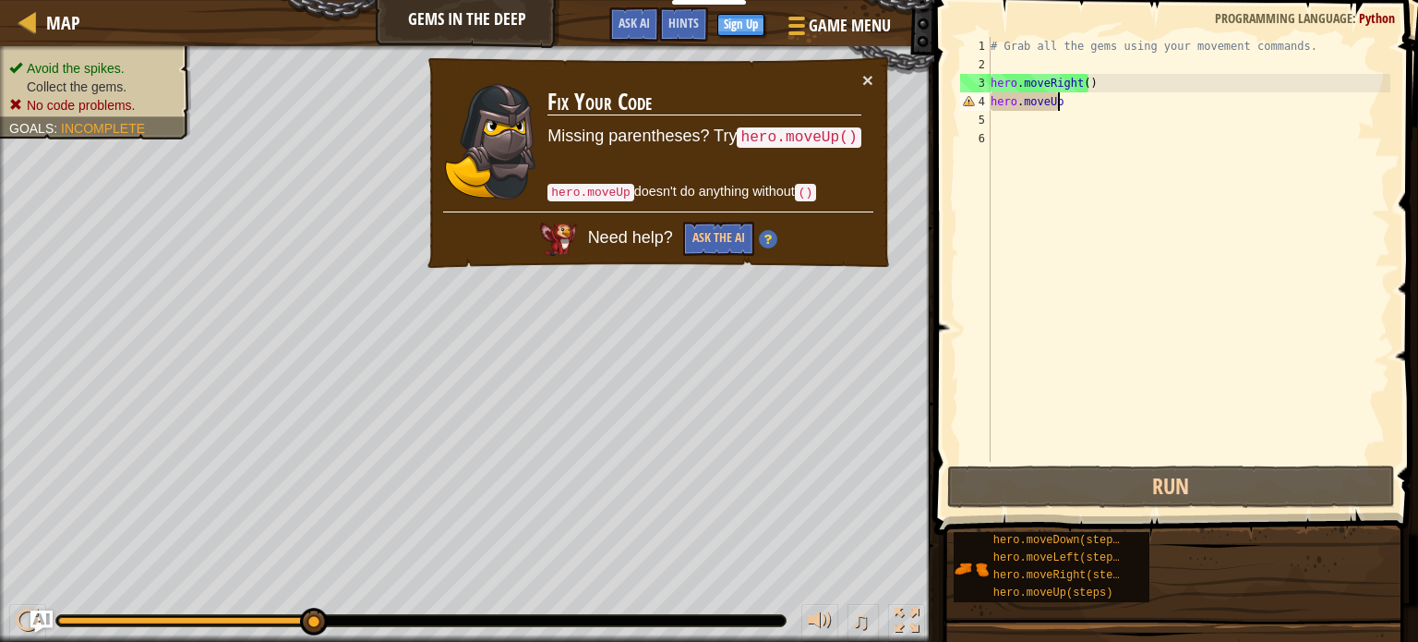
scroll to position [8, 5]
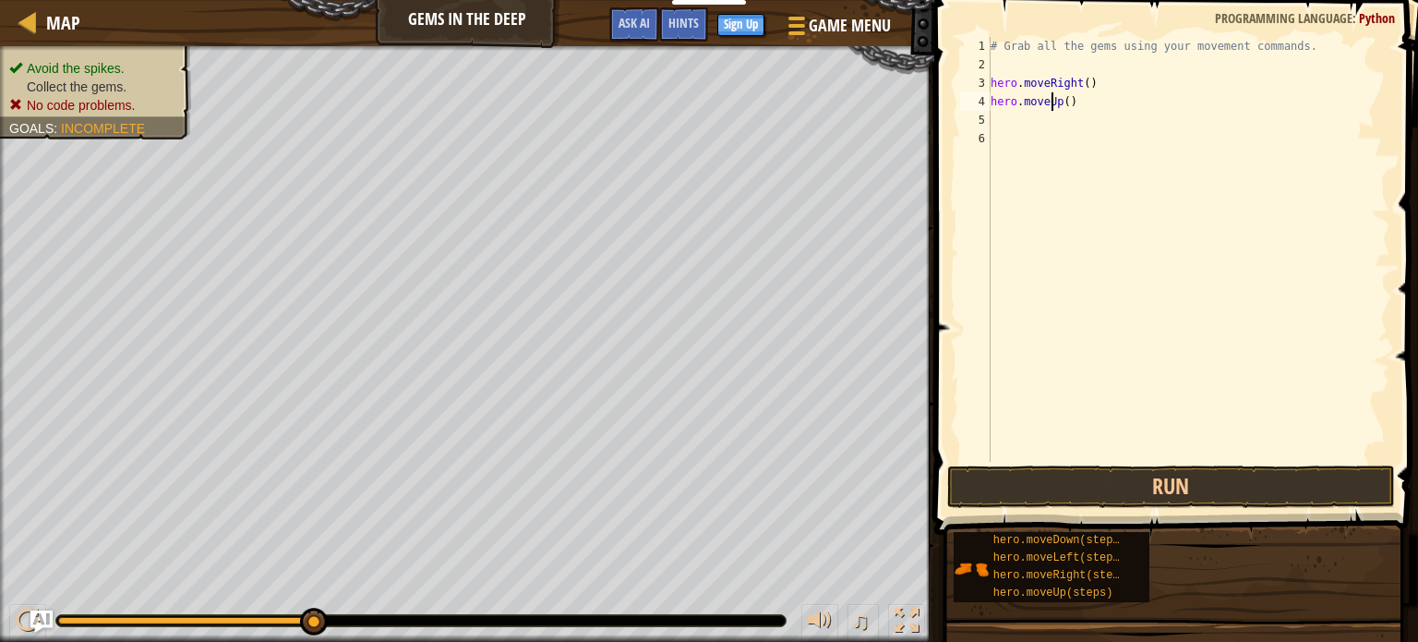
click at [1053, 100] on div "# Grab all the gems using your movement commands. hero . moveRight ( ) hero . m…" at bounding box center [1188, 268] width 403 height 462
click at [1055, 100] on div "# Grab all the gems using your movement commands. hero . moveRight ( ) hero . m…" at bounding box center [1188, 268] width 403 height 462
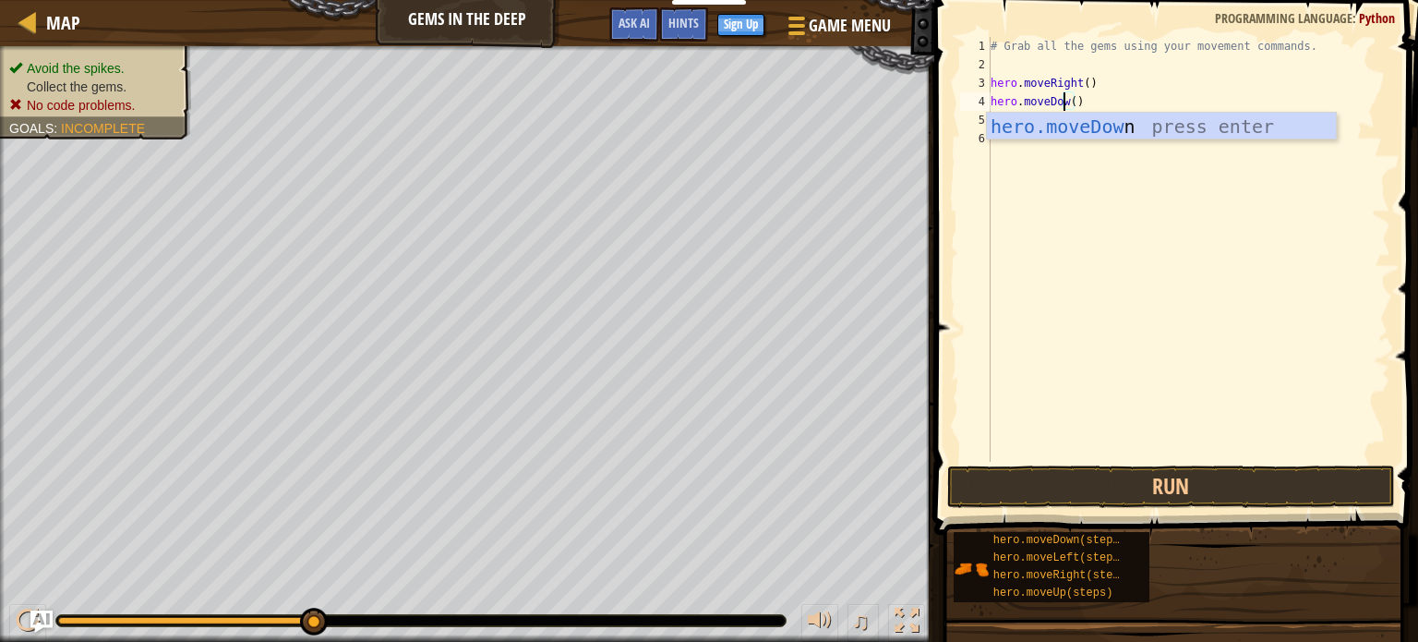
scroll to position [8, 6]
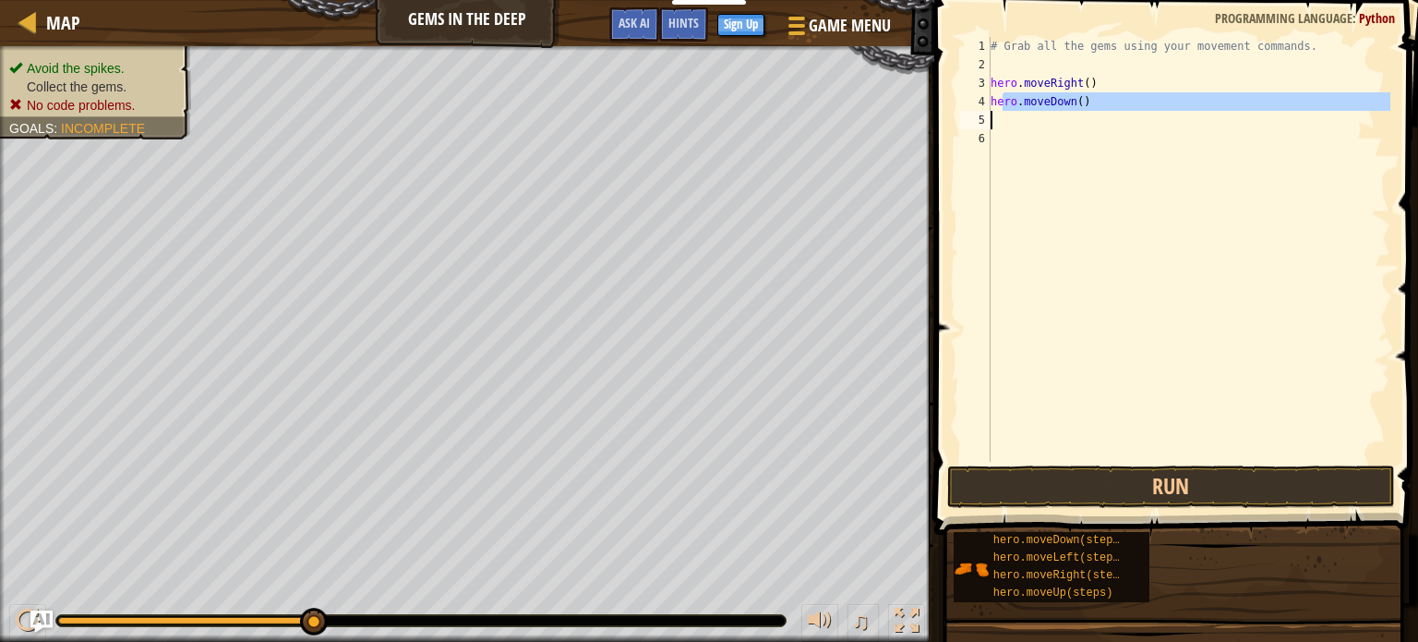
drag, startPoint x: 1000, startPoint y: 107, endPoint x: 989, endPoint y: 124, distance: 20.0
click at [989, 124] on div "hero.moveDown() 1 2 3 4 5 6 # Grab all the gems using your movement commands. h…" at bounding box center [1174, 249] width 434 height 425
type textarea "hero.moveDown()"
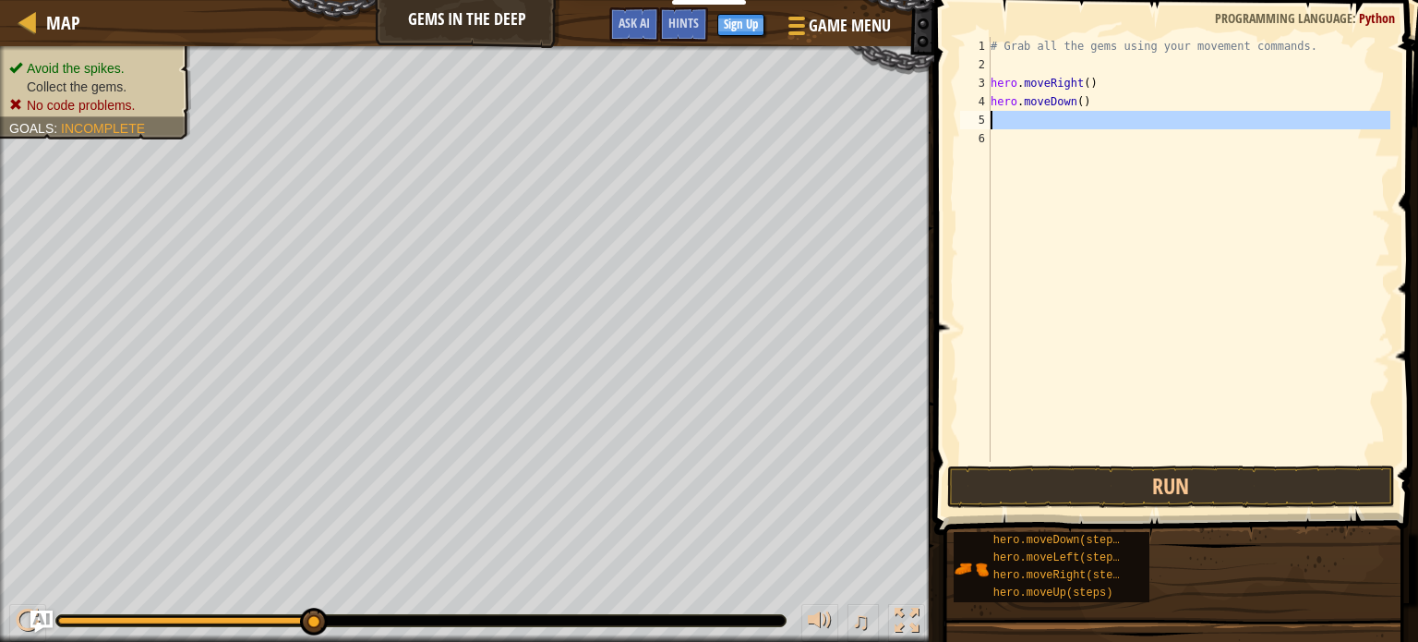
click at [989, 124] on div "5" at bounding box center [975, 120] width 30 height 18
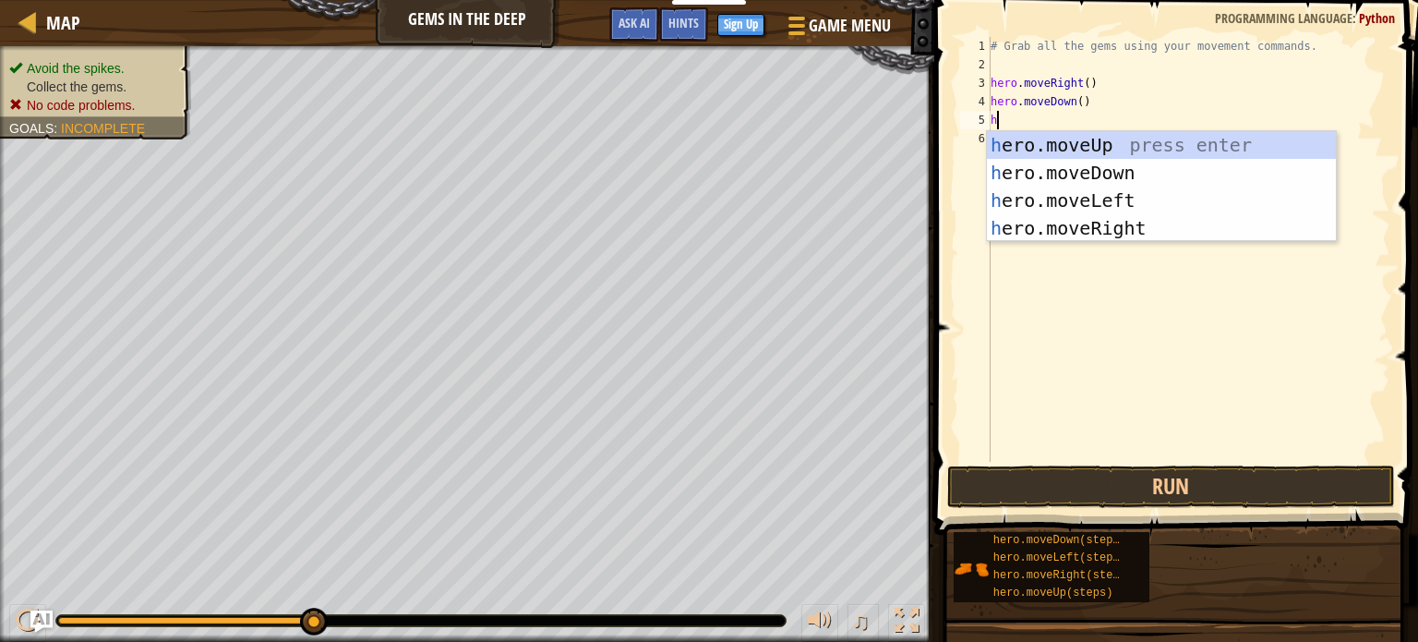
type textarea "he"
drag, startPoint x: 1090, startPoint y: 146, endPoint x: 1064, endPoint y: 142, distance: 27.0
click at [1064, 142] on div "he ro.moveUp press enter he ro.moveDown press enter he ro.moveLeft press enter …" at bounding box center [1161, 214] width 349 height 166
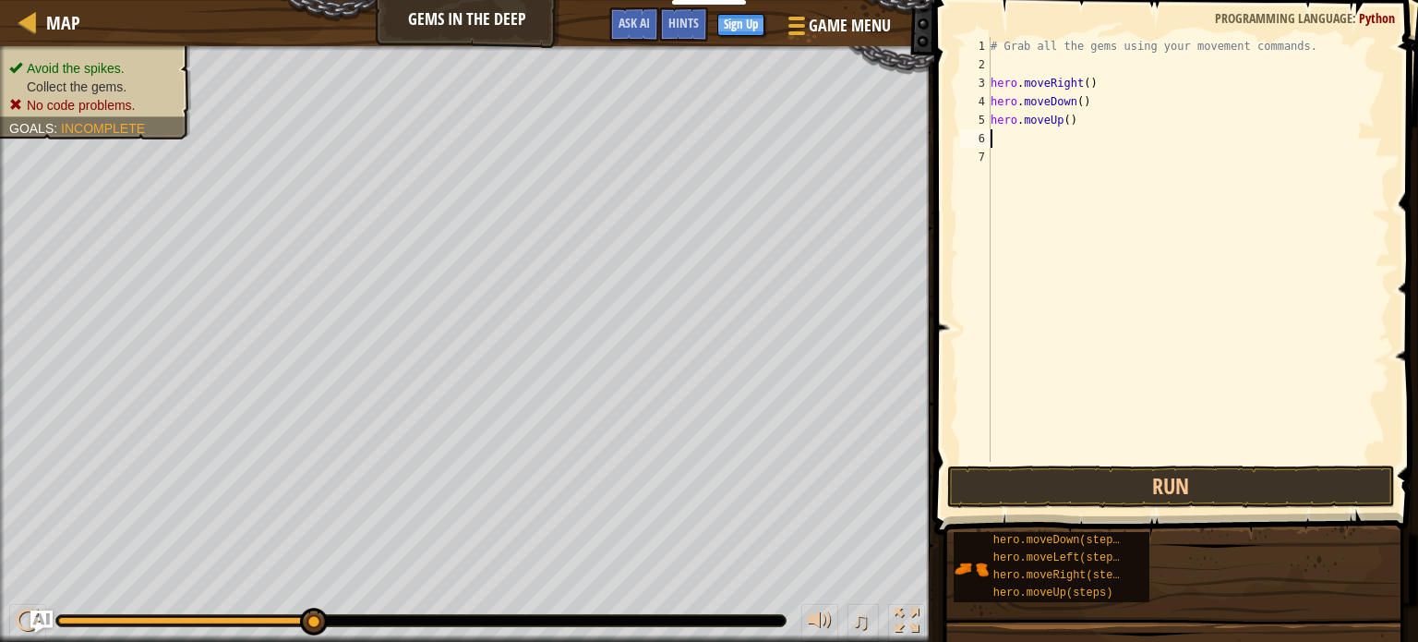
click at [1064, 142] on div "# Grab all the gems using your movement commands. hero . moveRight ( ) hero . m…" at bounding box center [1188, 268] width 403 height 462
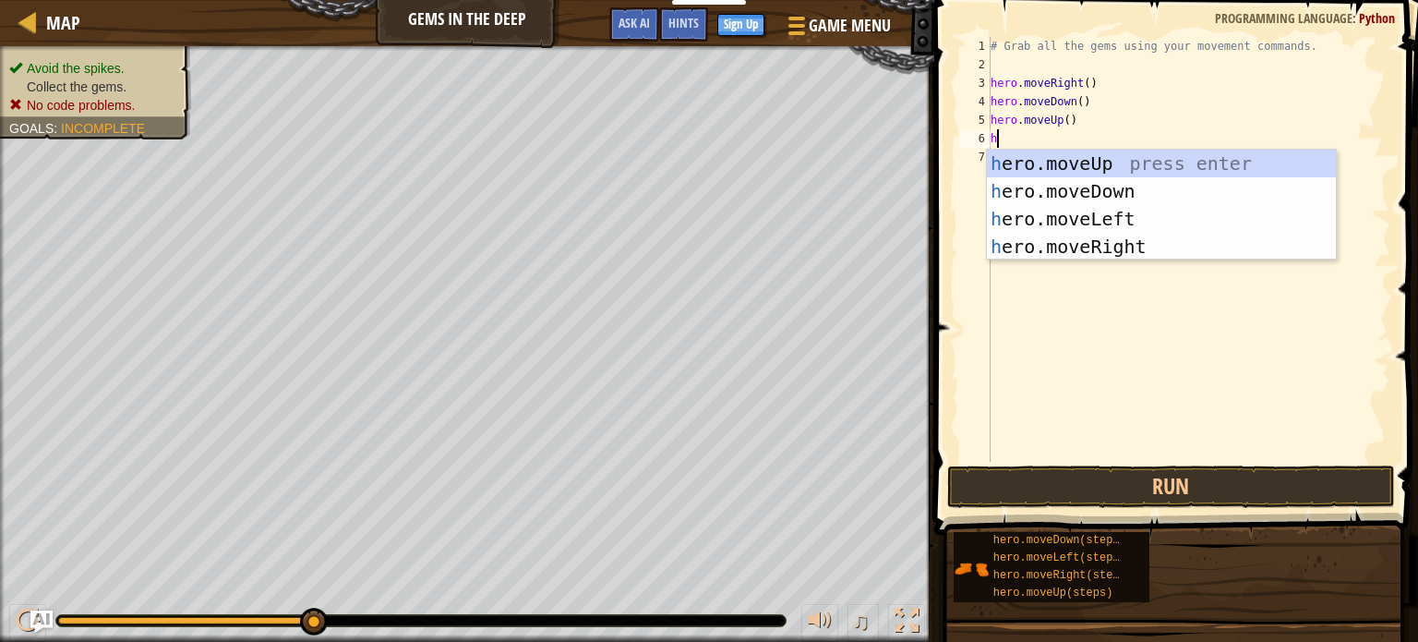
type textarea "he"
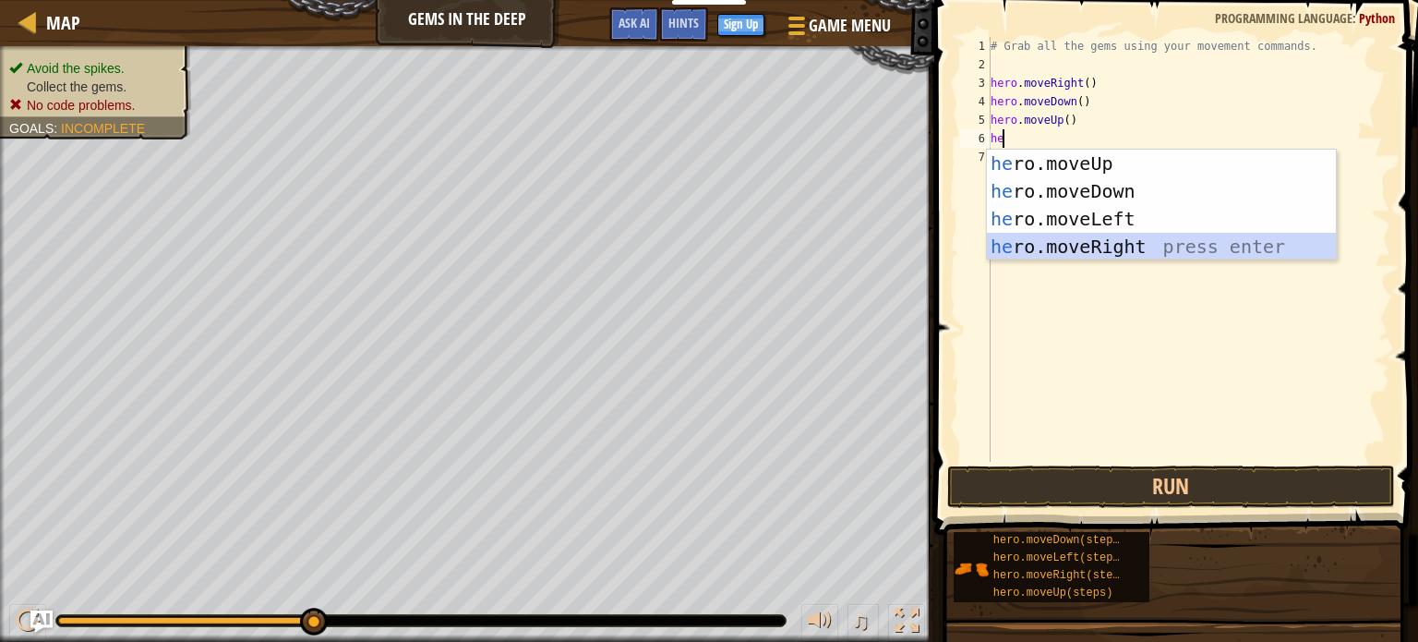
click at [1020, 242] on div "he ro.moveUp press enter he ro.moveDown press enter he ro.moveLeft press enter …" at bounding box center [1161, 233] width 349 height 166
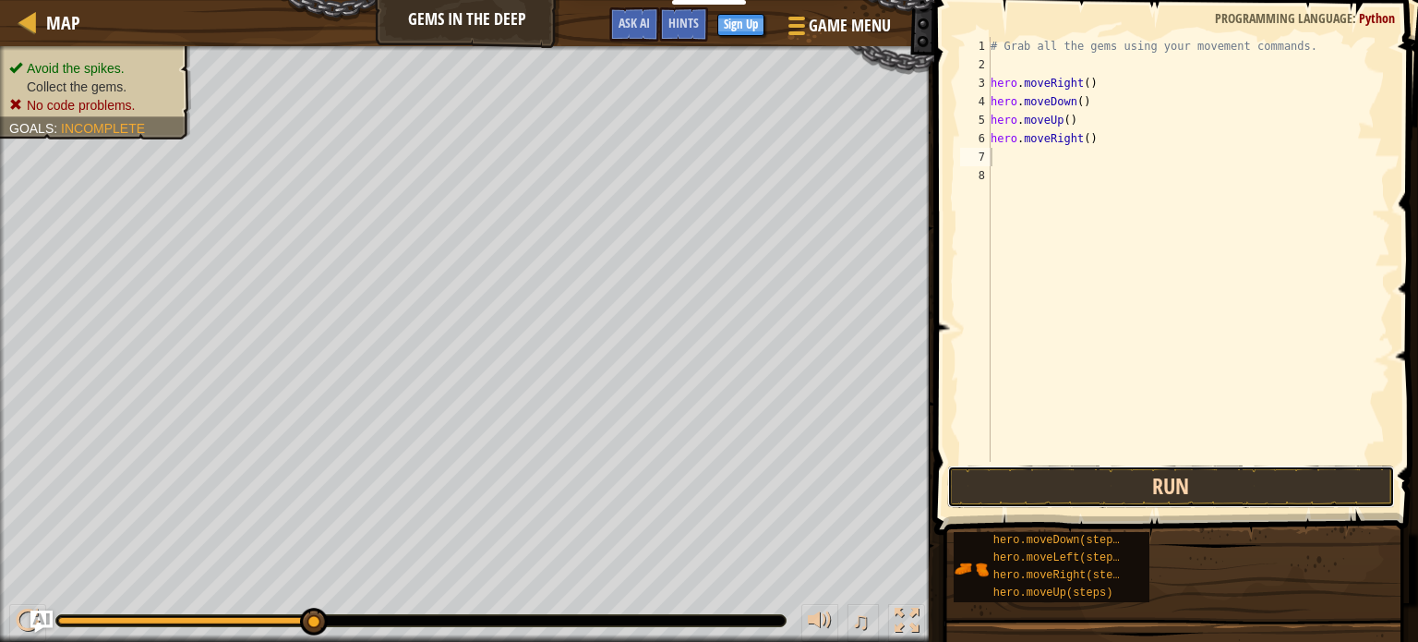
click at [1072, 488] on button "Run" at bounding box center [1171, 486] width 448 height 42
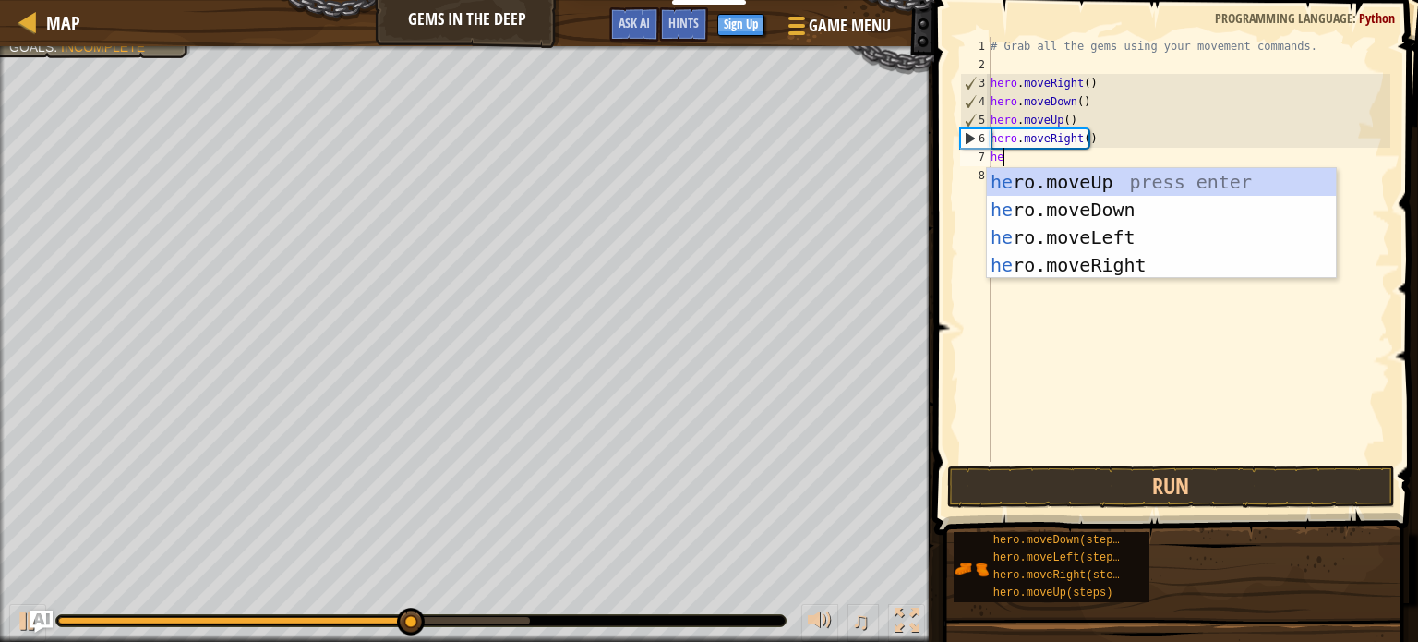
type textarea "hero"
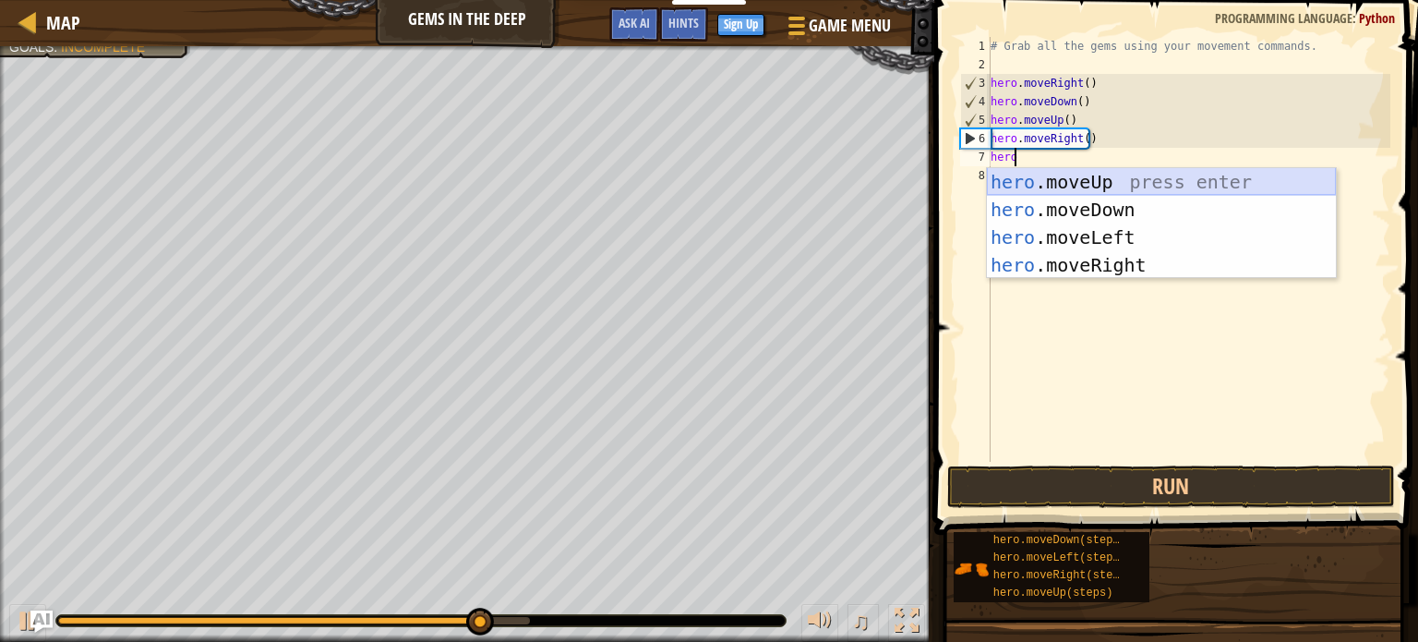
click at [1222, 183] on div "hero .moveUp press enter hero .moveDown press enter hero .moveLeft press enter …" at bounding box center [1161, 251] width 349 height 166
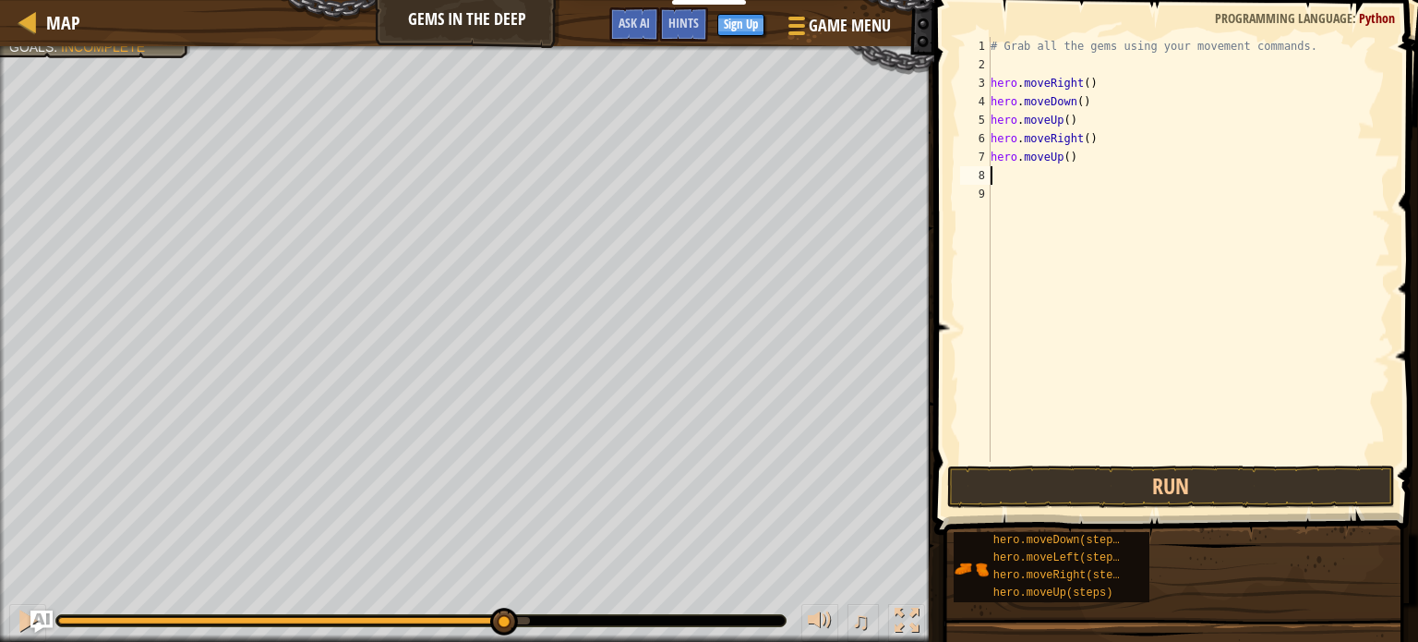
type textarea "h"
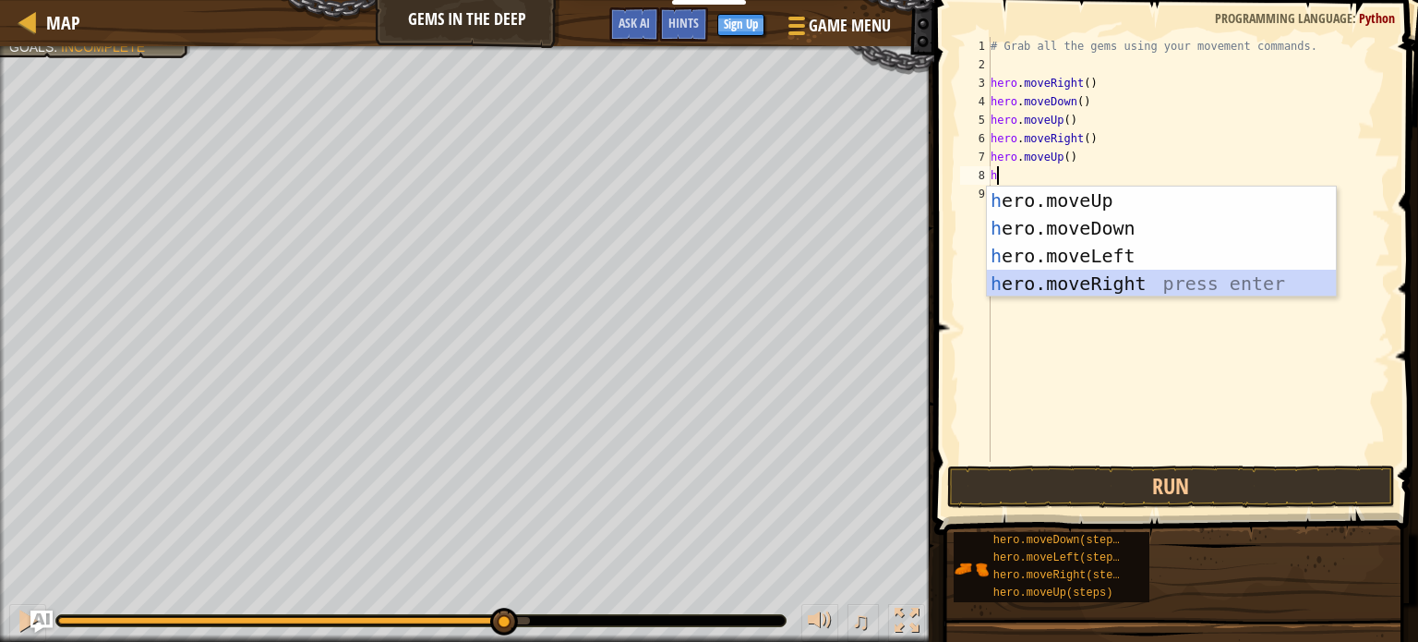
click at [1112, 271] on div "h ero.moveUp press enter h ero.moveDown press enter h ero.moveLeft press enter …" at bounding box center [1161, 270] width 349 height 166
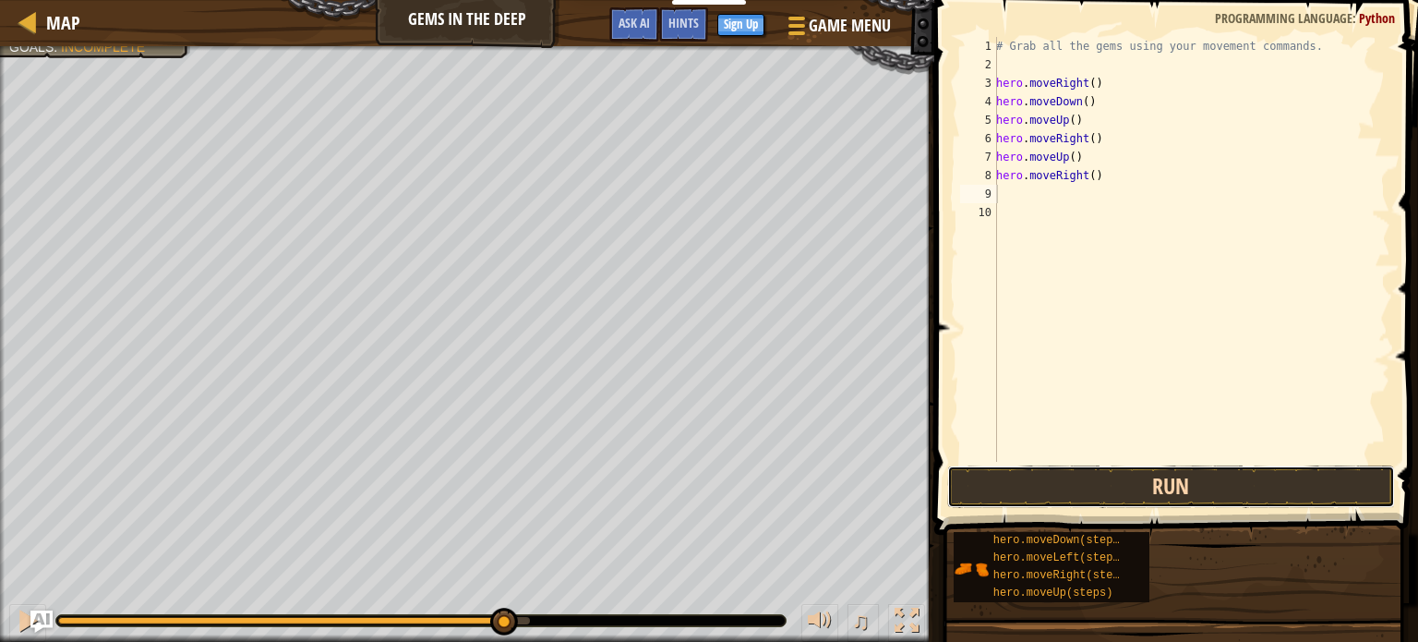
click at [1008, 489] on button "Run" at bounding box center [1171, 486] width 448 height 42
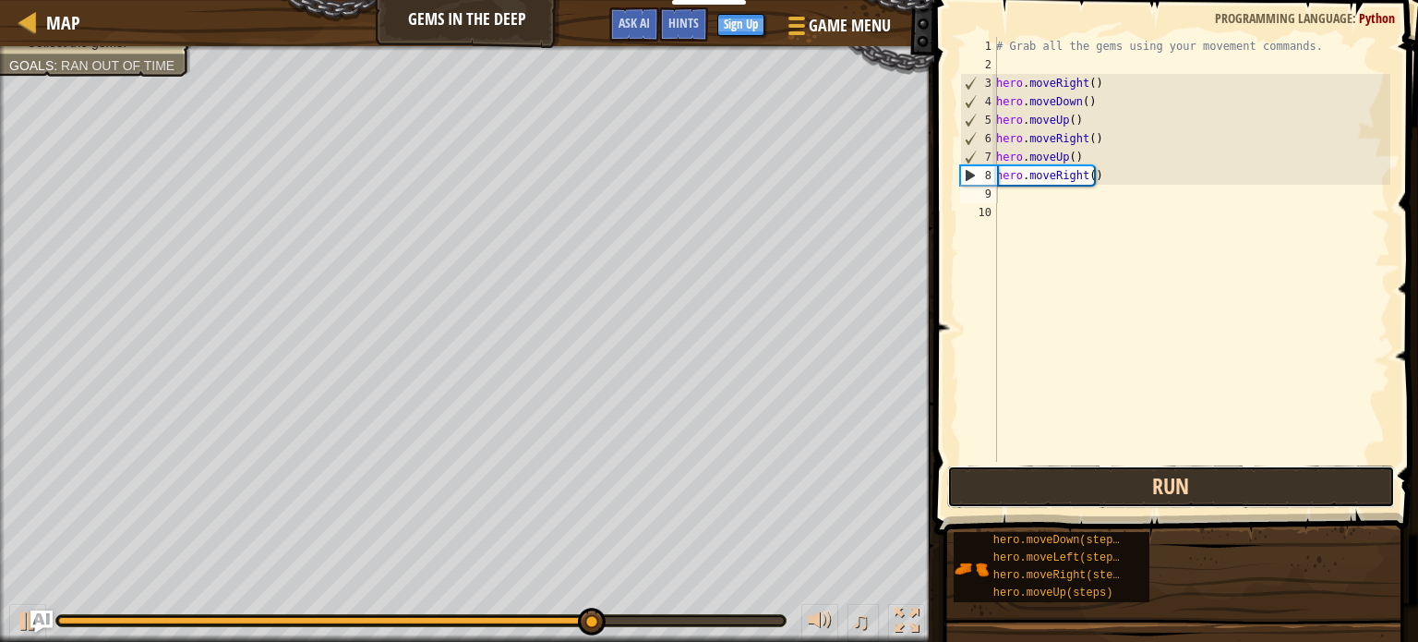
click at [1059, 470] on button "Run" at bounding box center [1171, 486] width 448 height 42
